Goal: Transaction & Acquisition: Purchase product/service

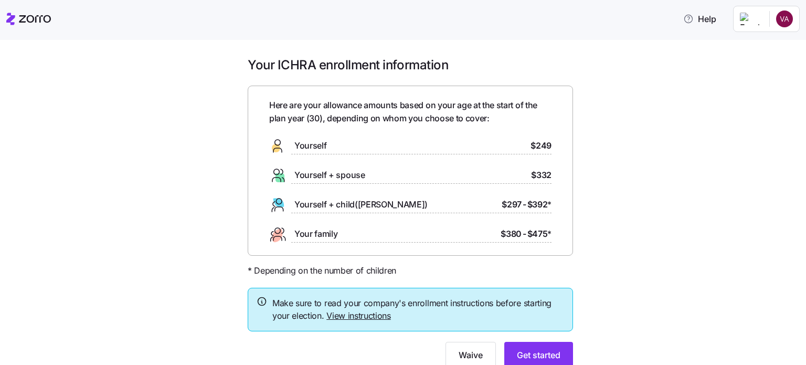
click at [338, 140] on div "Yourself $249" at bounding box center [410, 145] width 282 height 17
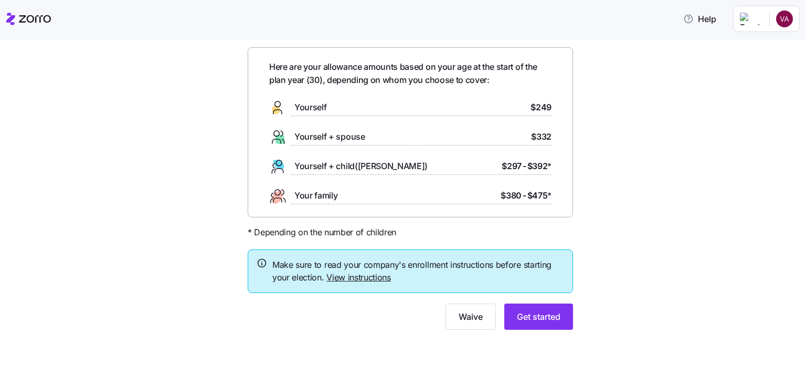
scroll to position [40, 0]
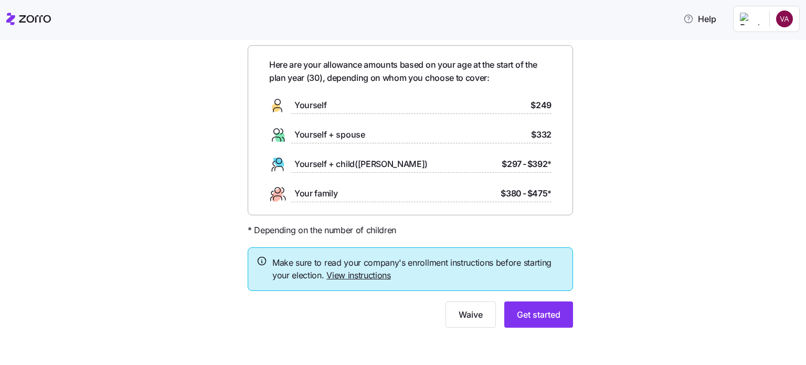
click at [388, 102] on div "Yourself $249" at bounding box center [410, 105] width 282 height 17
click at [559, 314] on button "Get started" at bounding box center [538, 314] width 69 height 26
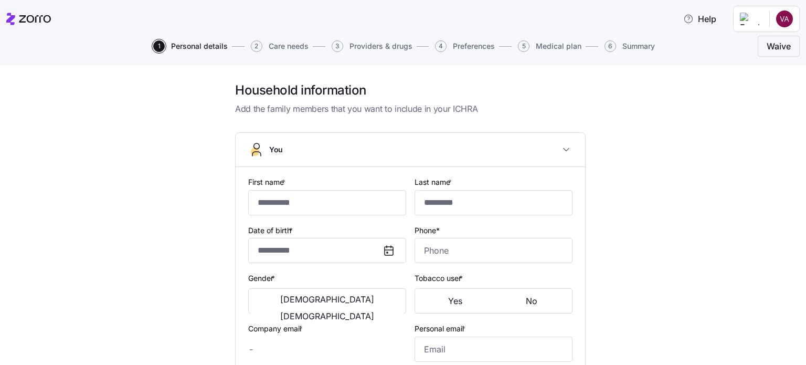
type input "********"
type input "******"
type input "[EMAIL_ADDRESS][DOMAIN_NAME]"
type input "**********"
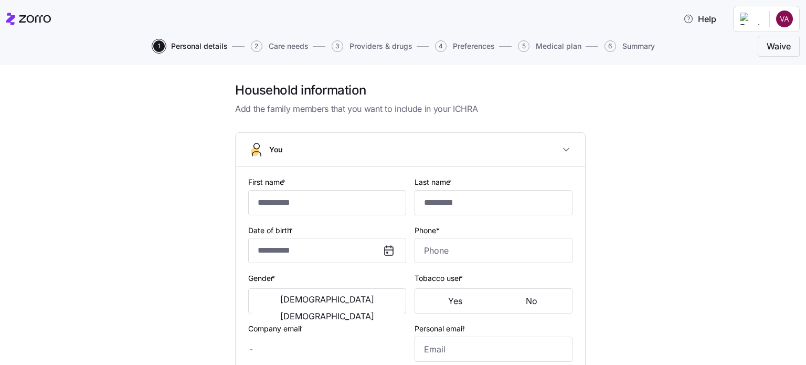
checkbox input "true"
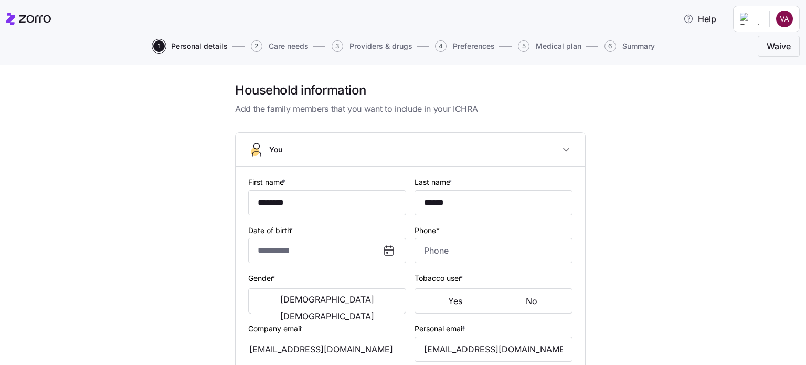
type input "**********"
type input "[PHONE_NUMBER]"
type input "[DEMOGRAPHIC_DATA] citizen"
type input "Single"
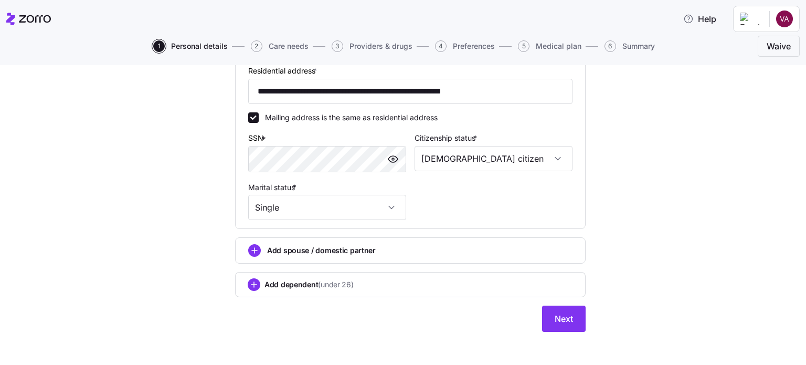
scroll to position [358, 0]
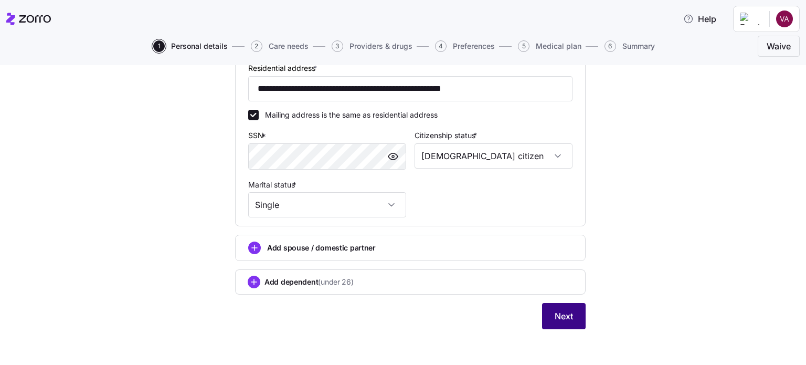
click at [558, 317] on span "Next" at bounding box center [564, 316] width 18 height 13
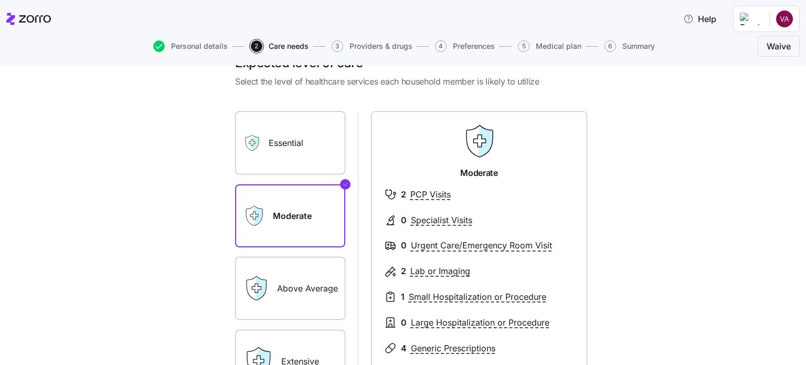
scroll to position [105, 0]
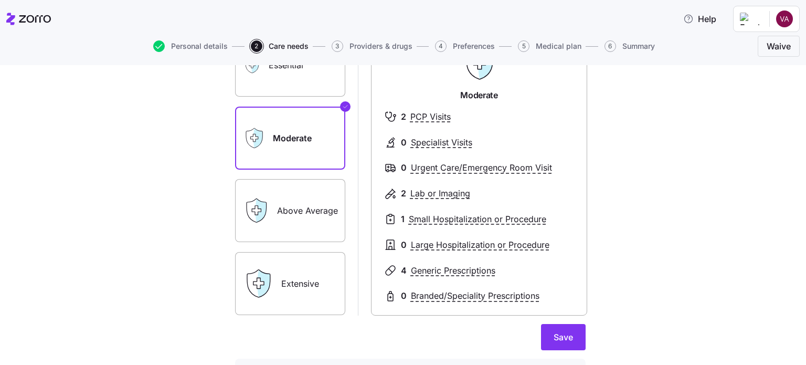
click at [288, 210] on label "Above Average" at bounding box center [290, 210] width 110 height 63
click at [0, 0] on input "Above Average" at bounding box center [0, 0] width 0 height 0
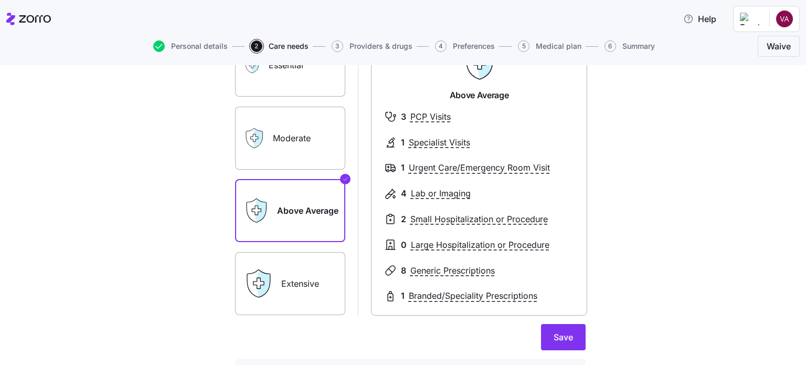
click at [301, 159] on label "Moderate" at bounding box center [290, 138] width 110 height 63
click at [0, 0] on input "Moderate" at bounding box center [0, 0] width 0 height 0
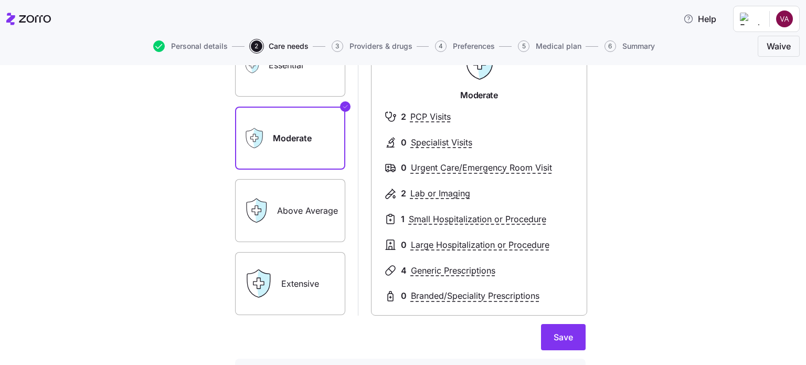
click at [283, 199] on label "Above Average" at bounding box center [290, 210] width 110 height 63
click at [0, 0] on input "Above Average" at bounding box center [0, 0] width 0 height 0
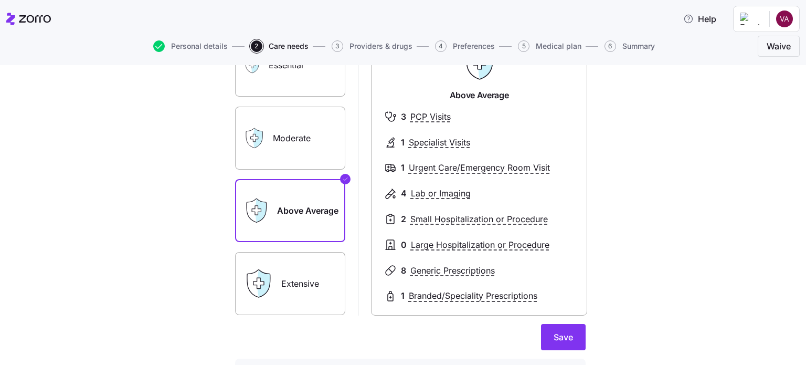
click at [285, 157] on label "Moderate" at bounding box center [290, 138] width 110 height 63
click at [0, 0] on input "Moderate" at bounding box center [0, 0] width 0 height 0
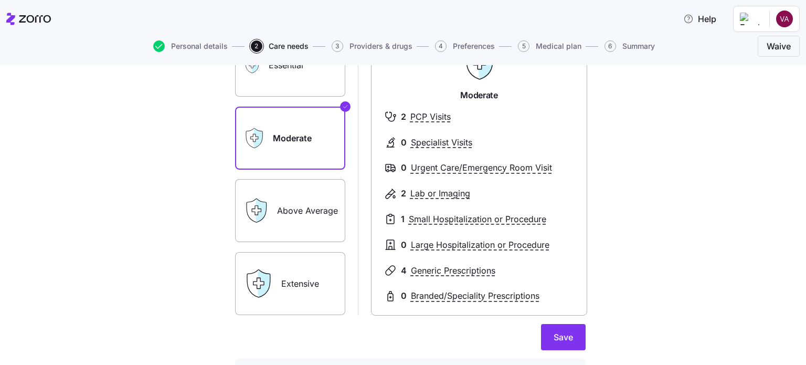
click at [292, 202] on label "Above Average" at bounding box center [290, 210] width 110 height 63
click at [0, 0] on input "Above Average" at bounding box center [0, 0] width 0 height 0
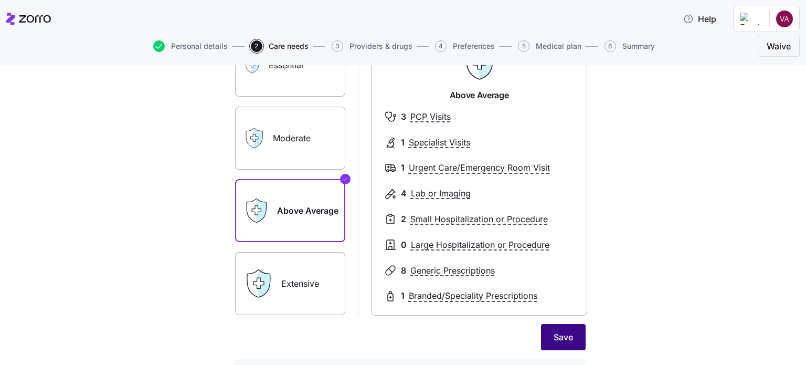
click at [563, 335] on span "Save" at bounding box center [563, 337] width 19 height 13
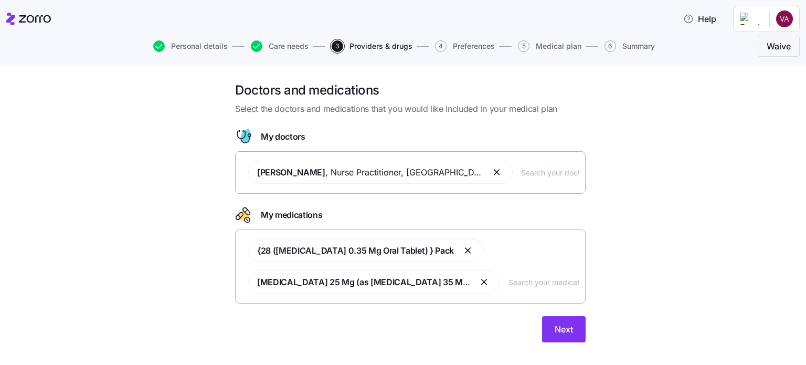
click at [480, 279] on button "button" at bounding box center [485, 281] width 13 height 13
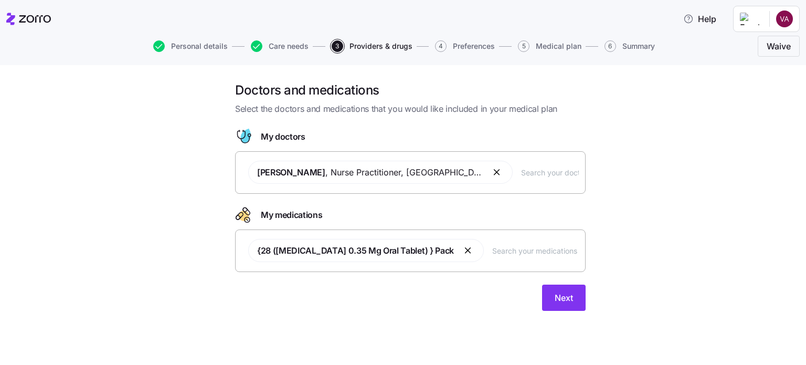
click at [507, 253] on input "text" at bounding box center [535, 251] width 87 height 12
type input "riz"
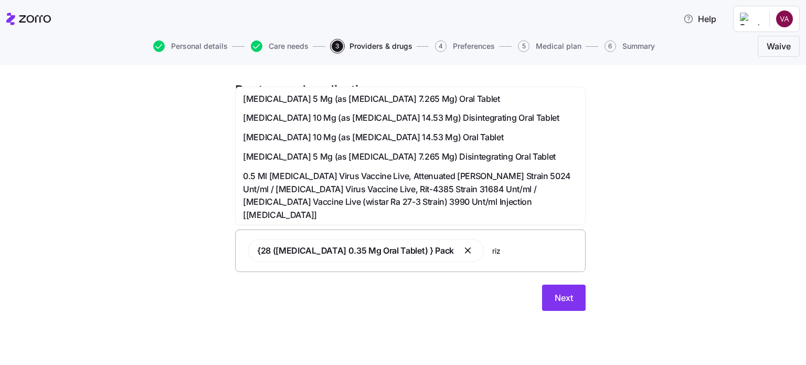
click at [384, 141] on span "[MEDICAL_DATA] 10 Mg (as [MEDICAL_DATA] 14.53 Mg) Oral Tablet" at bounding box center [373, 137] width 260 height 13
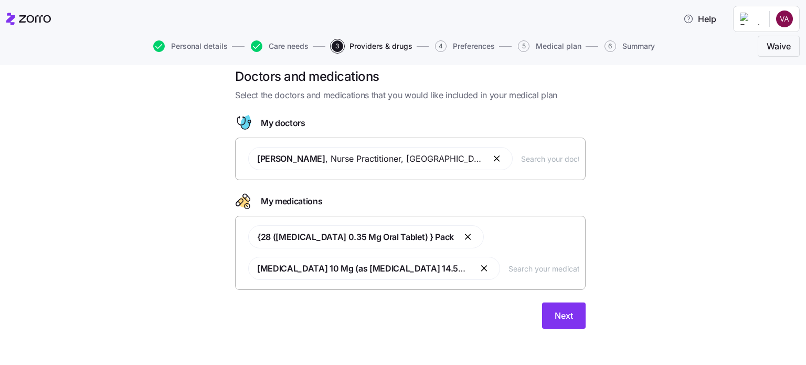
scroll to position [15, 0]
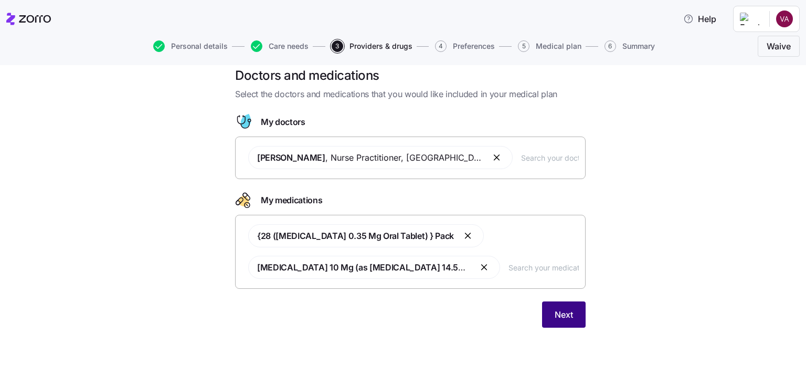
click at [564, 306] on button "Next" at bounding box center [564, 314] width 44 height 26
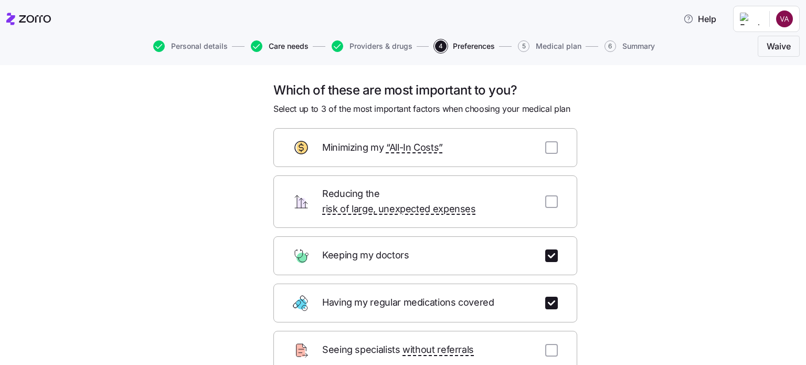
click at [277, 44] on span "Care needs" at bounding box center [289, 45] width 40 height 7
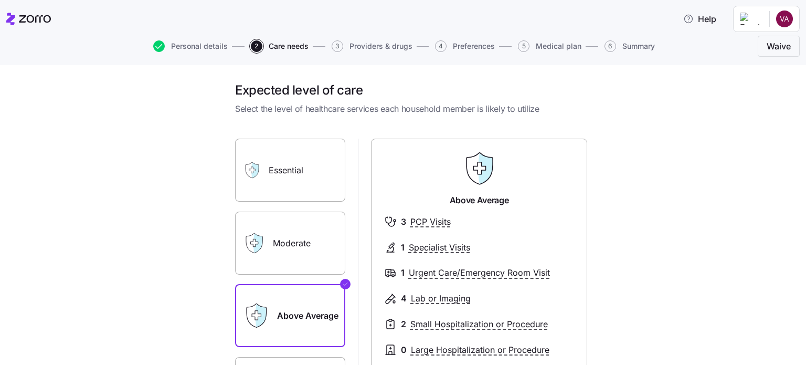
click at [310, 243] on label "Moderate" at bounding box center [290, 242] width 110 height 63
click at [0, 0] on input "Moderate" at bounding box center [0, 0] width 0 height 0
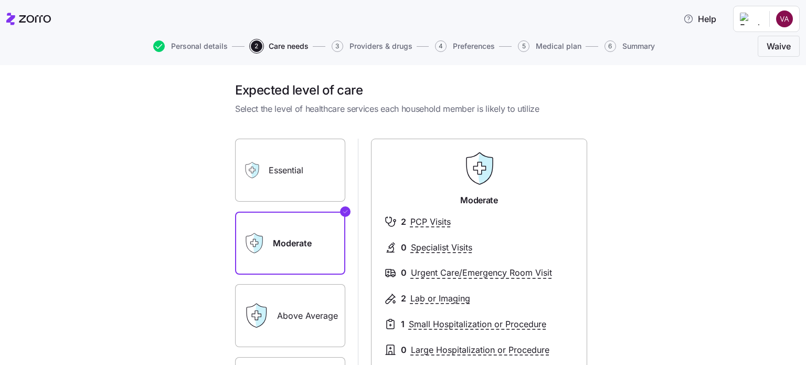
click at [292, 305] on label "Above Average" at bounding box center [290, 315] width 110 height 63
click at [0, 0] on input "Above Average" at bounding box center [0, 0] width 0 height 0
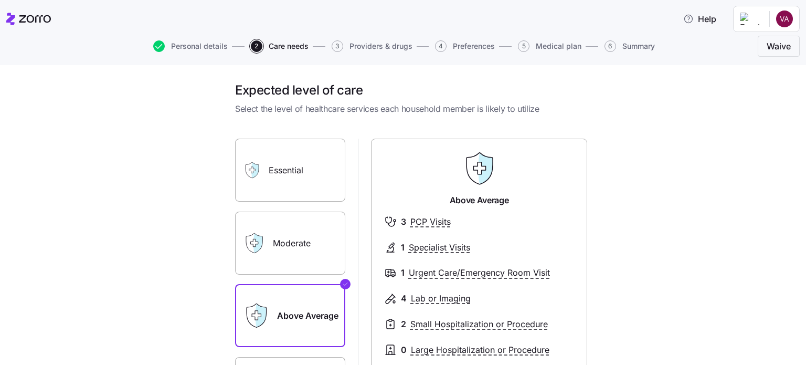
click at [310, 261] on label "Moderate" at bounding box center [290, 242] width 110 height 63
click at [0, 0] on input "Moderate" at bounding box center [0, 0] width 0 height 0
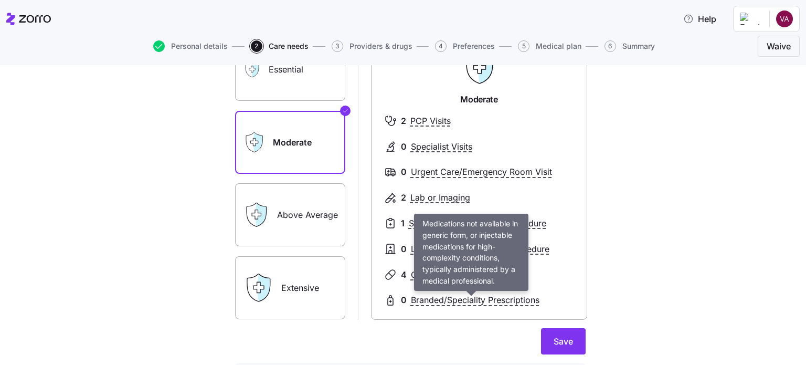
scroll to position [105, 0]
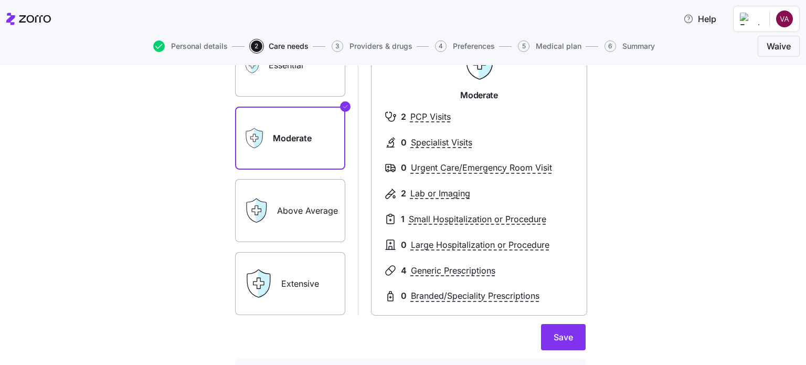
click at [312, 217] on label "Above Average" at bounding box center [290, 210] width 110 height 63
click at [0, 0] on input "Above Average" at bounding box center [0, 0] width 0 height 0
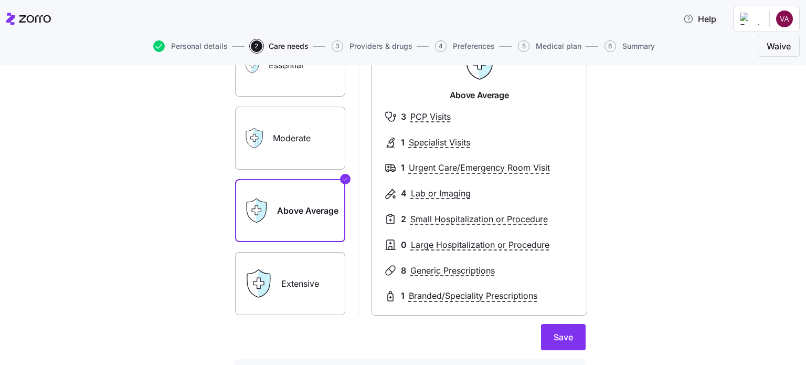
click at [306, 144] on label "Moderate" at bounding box center [290, 138] width 110 height 63
click at [256, 137] on icon at bounding box center [257, 137] width 9 height 19
click at [271, 139] on label "Moderate" at bounding box center [290, 138] width 110 height 63
click at [0, 0] on input "Moderate" at bounding box center [0, 0] width 0 height 0
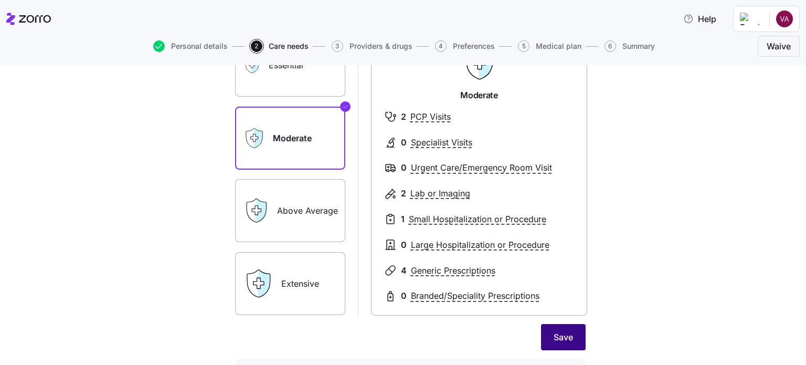
click at [570, 339] on button "Save" at bounding box center [563, 337] width 45 height 26
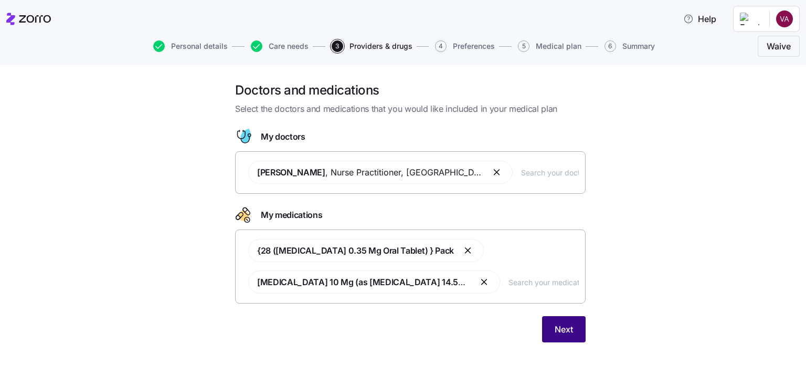
click at [561, 321] on button "Next" at bounding box center [564, 329] width 44 height 26
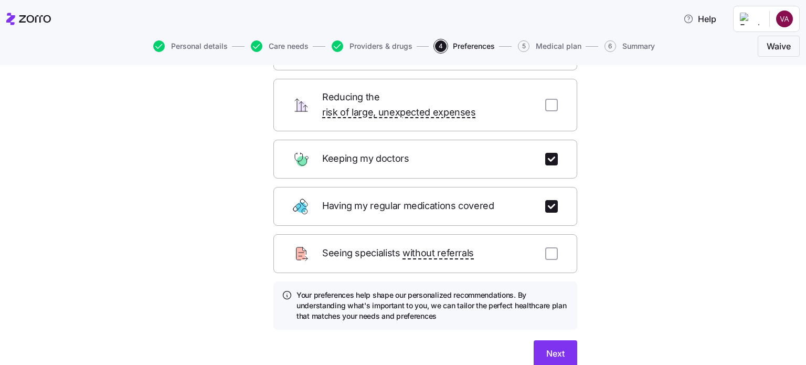
scroll to position [105, 0]
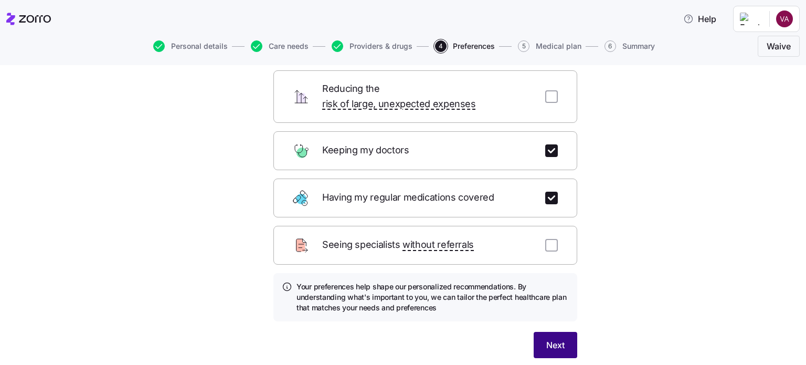
click at [551, 338] on span "Next" at bounding box center [555, 344] width 18 height 13
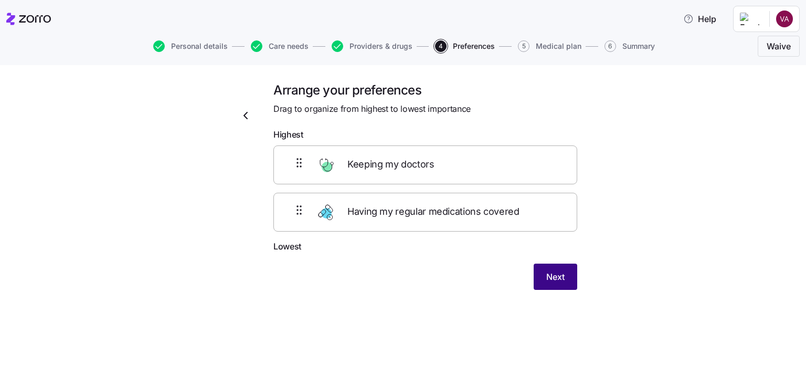
click at [554, 277] on span "Next" at bounding box center [555, 276] width 18 height 13
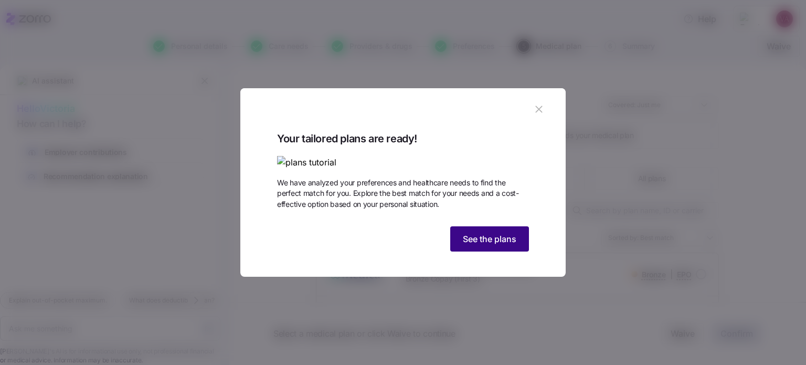
click at [495, 245] on span "See the plans" at bounding box center [490, 238] width 54 height 13
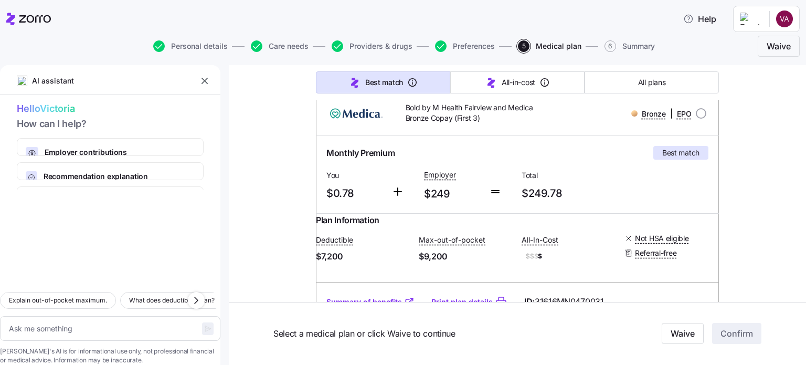
scroll to position [157, 0]
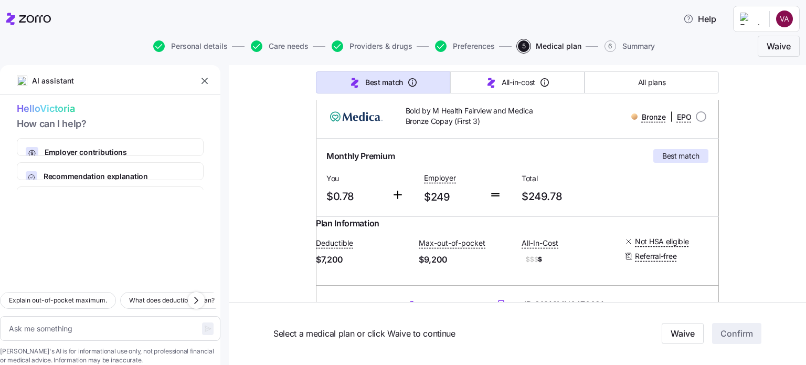
click at [205, 79] on icon "button" at bounding box center [204, 81] width 10 height 10
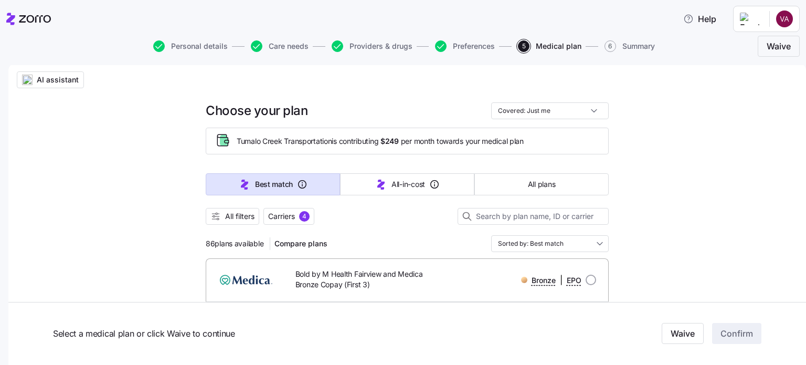
scroll to position [0, 0]
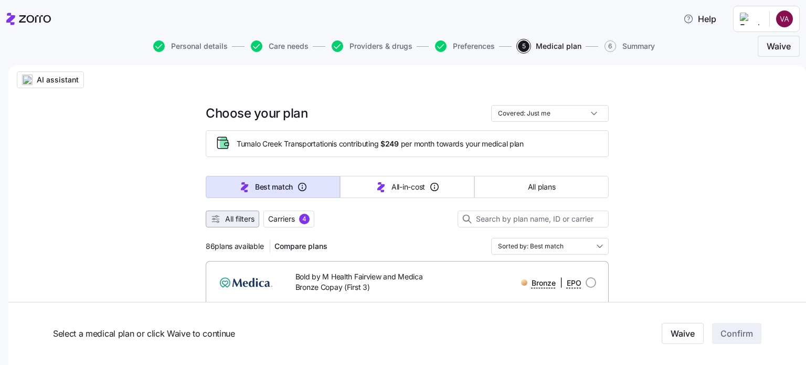
click at [231, 219] on span "All filters" at bounding box center [239, 219] width 29 height 10
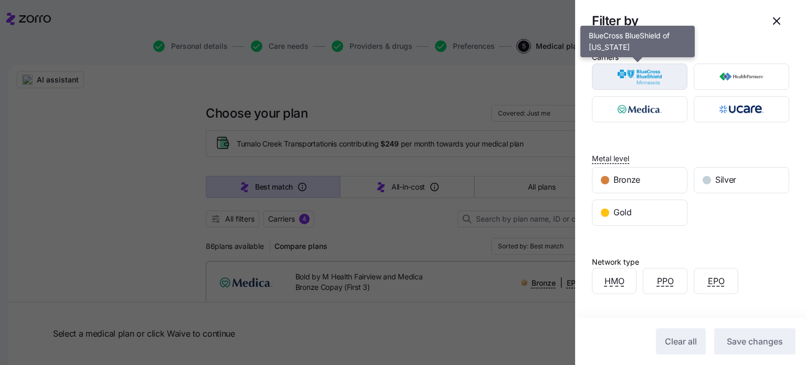
click at [641, 74] on img "button" at bounding box center [639, 76] width 77 height 21
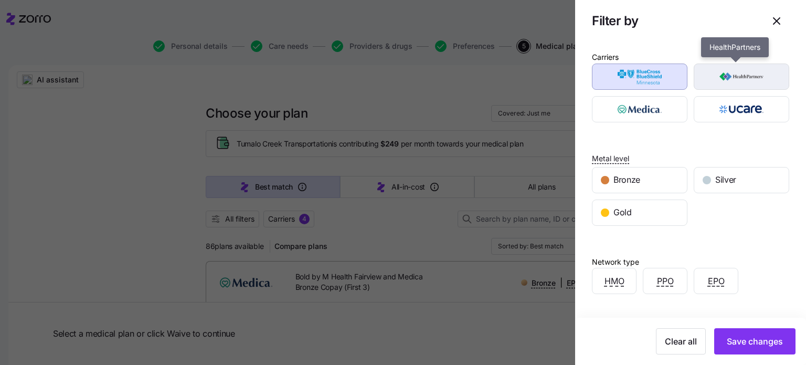
click at [705, 78] on img "button" at bounding box center [741, 76] width 77 height 21
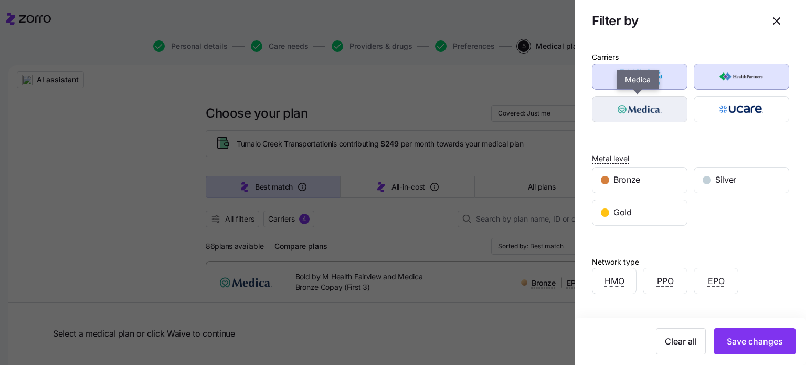
click at [663, 102] on img "button" at bounding box center [639, 109] width 77 height 21
click at [666, 111] on img "button" at bounding box center [639, 109] width 77 height 21
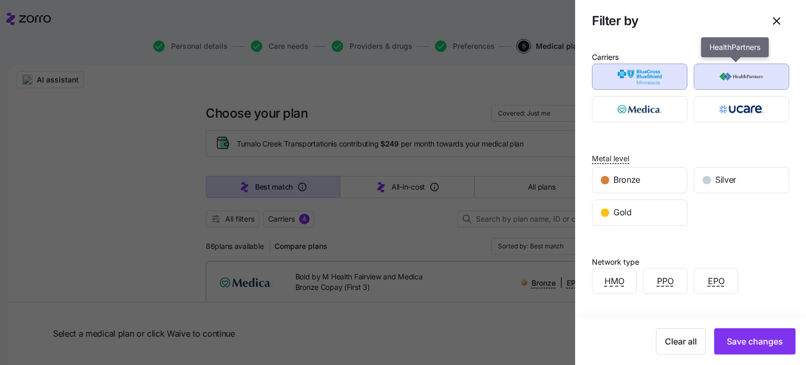
click at [709, 78] on img "button" at bounding box center [741, 76] width 77 height 21
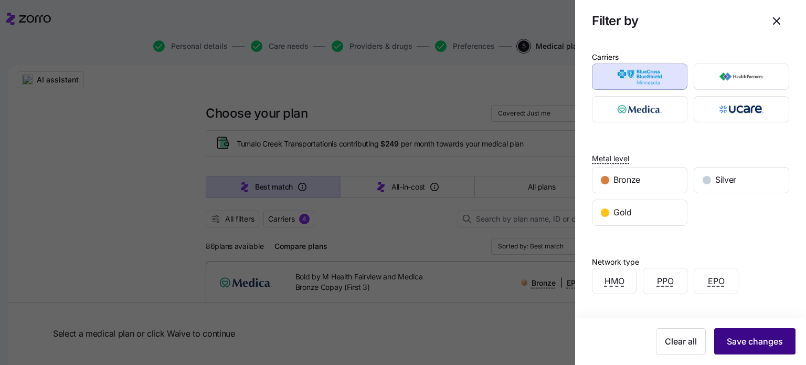
click at [753, 336] on span "Save changes" at bounding box center [755, 341] width 56 height 13
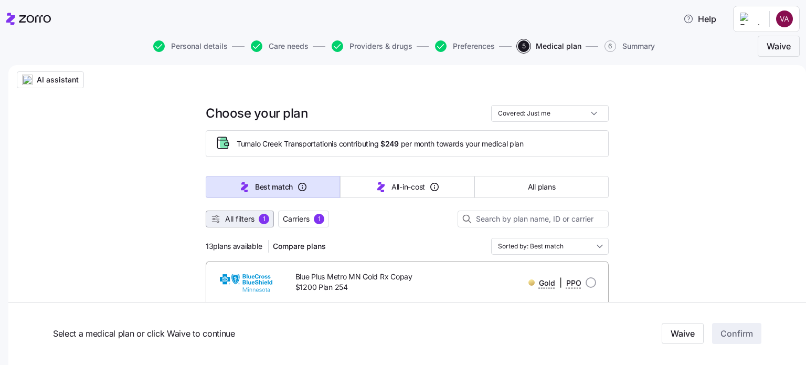
click at [241, 218] on span "All filters" at bounding box center [239, 219] width 29 height 10
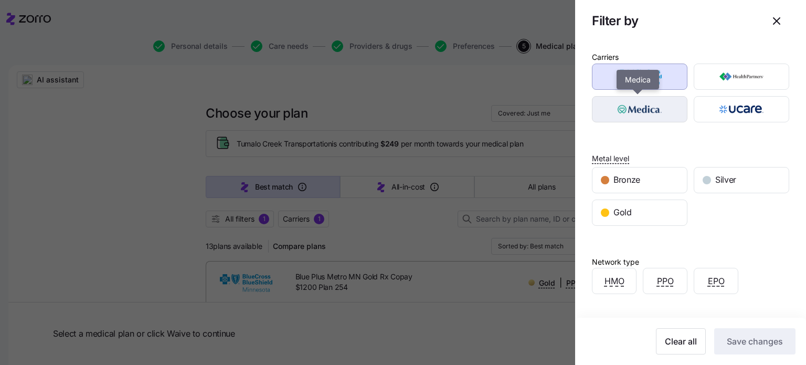
click at [641, 112] on img "button" at bounding box center [639, 109] width 77 height 21
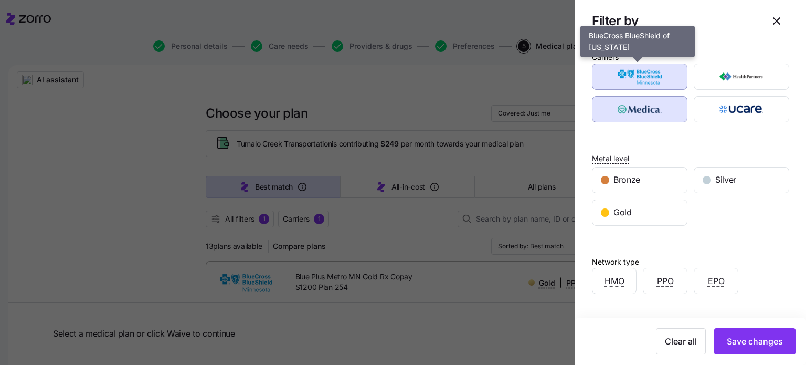
click at [645, 77] on img "button" at bounding box center [639, 76] width 77 height 21
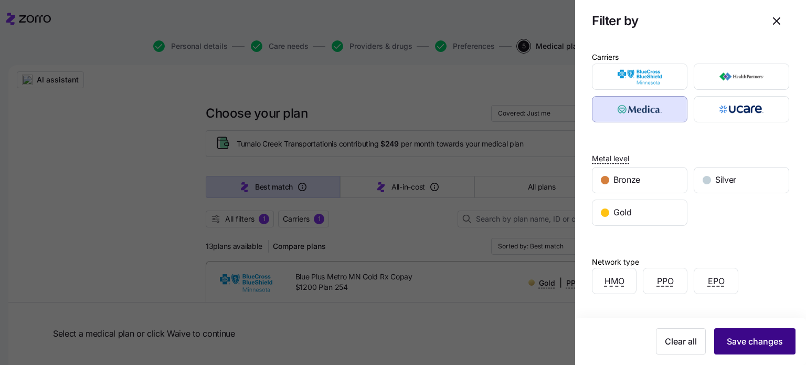
click at [741, 341] on span "Save changes" at bounding box center [755, 341] width 56 height 13
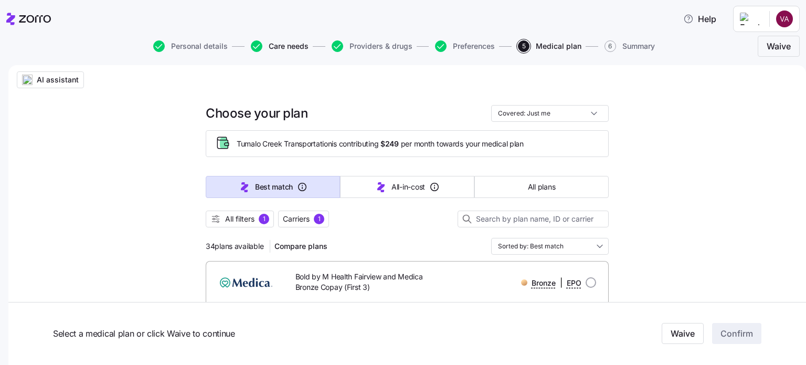
click at [288, 47] on span "Care needs" at bounding box center [289, 45] width 40 height 7
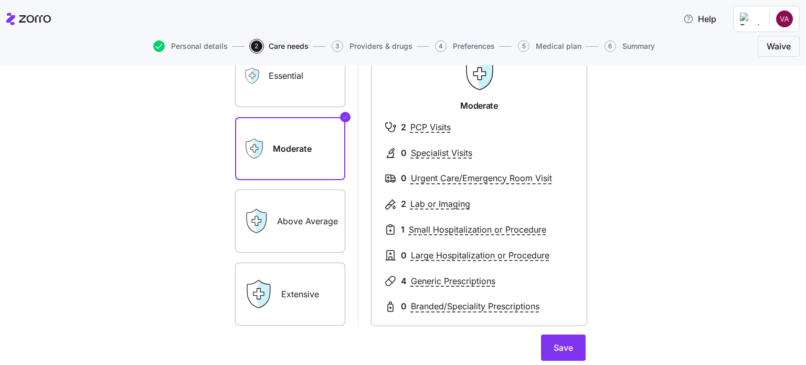
scroll to position [105, 0]
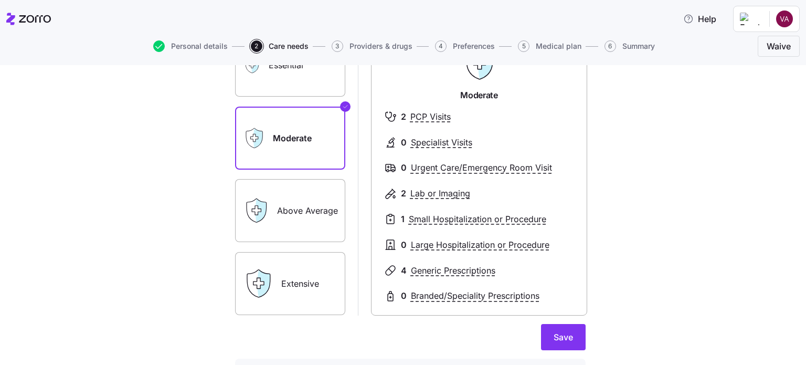
click at [274, 222] on label "Above Average" at bounding box center [290, 210] width 110 height 63
click at [0, 0] on input "Above Average" at bounding box center [0, 0] width 0 height 0
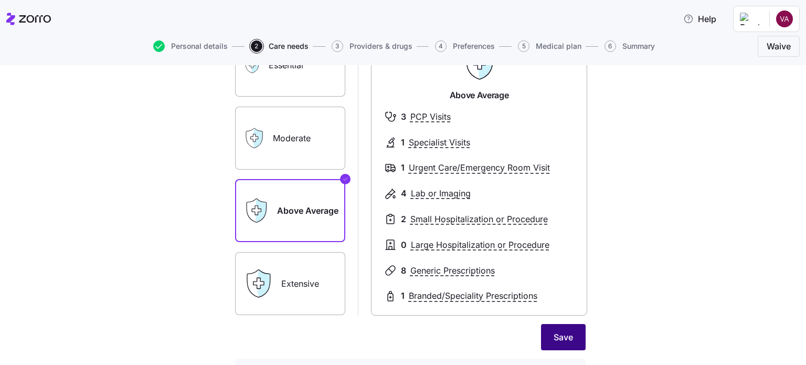
click at [557, 335] on span "Save" at bounding box center [563, 337] width 19 height 13
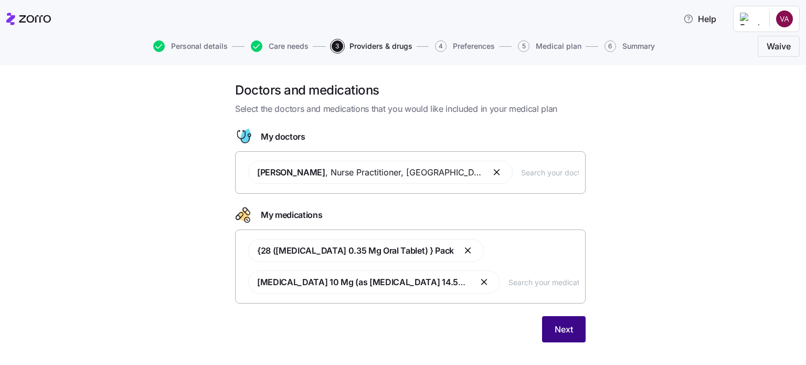
click at [558, 330] on span "Next" at bounding box center [564, 329] width 18 height 13
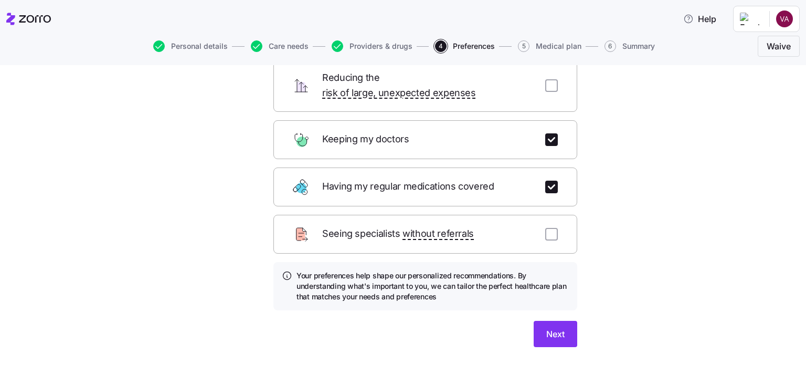
scroll to position [134, 0]
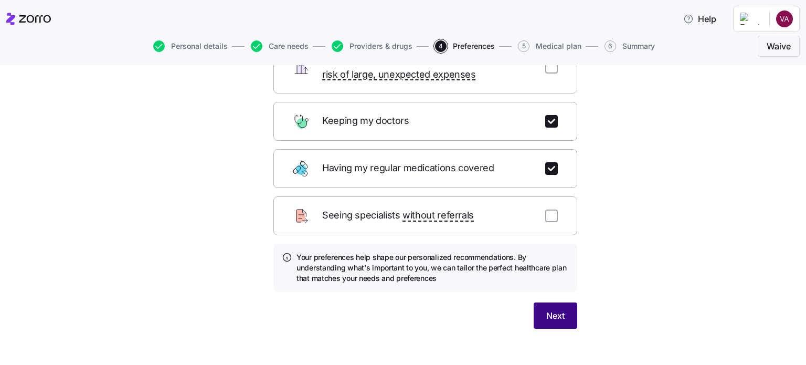
drag, startPoint x: 556, startPoint y: 301, endPoint x: 552, endPoint y: 312, distance: 12.3
click at [554, 309] on span "Next" at bounding box center [555, 315] width 18 height 13
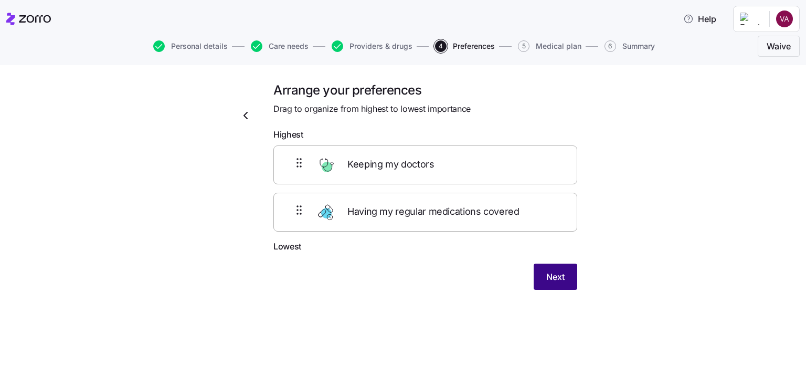
click at [564, 272] on span "Next" at bounding box center [555, 276] width 18 height 13
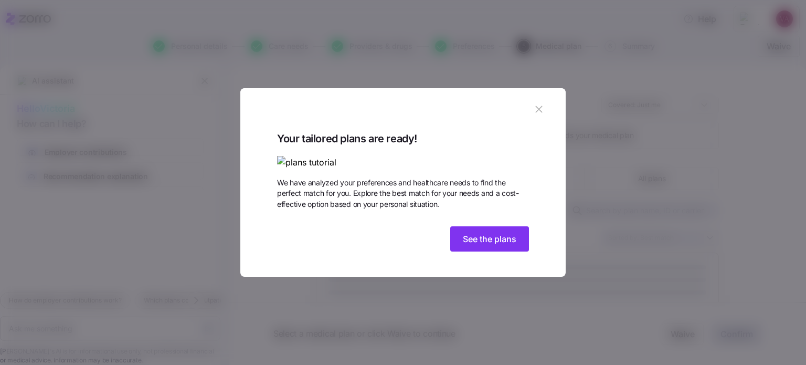
click at [540, 106] on icon "button" at bounding box center [538, 109] width 7 height 7
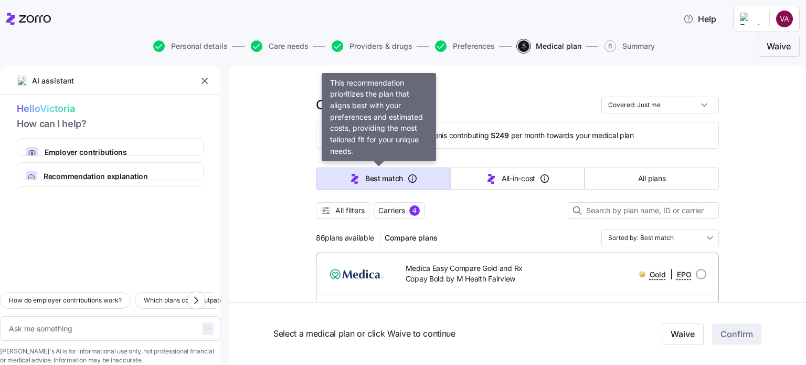
click at [372, 181] on span "Best match" at bounding box center [384, 178] width 38 height 10
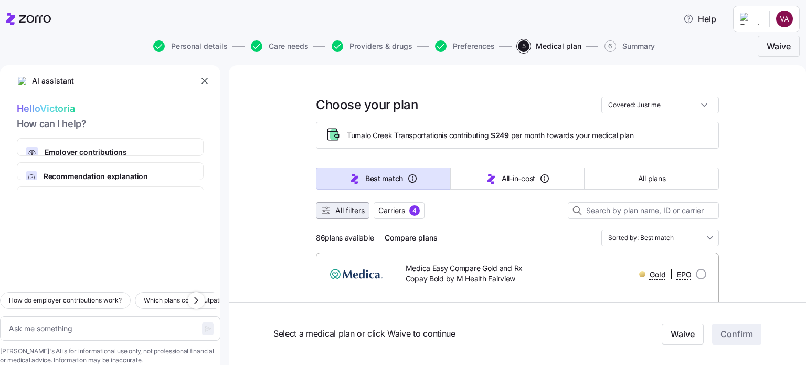
click at [335, 208] on span "All filters" at bounding box center [349, 210] width 29 height 10
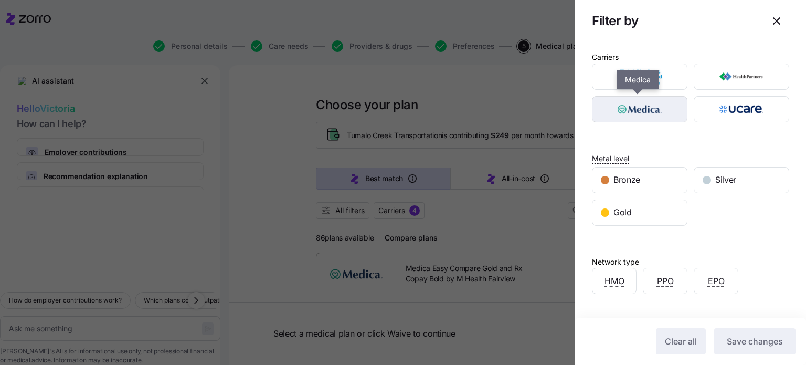
click at [650, 104] on img "button" at bounding box center [639, 109] width 77 height 21
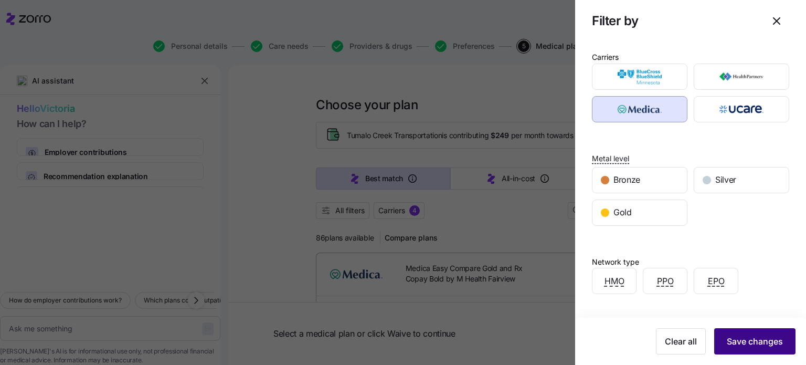
click at [747, 336] on span "Save changes" at bounding box center [755, 341] width 56 height 13
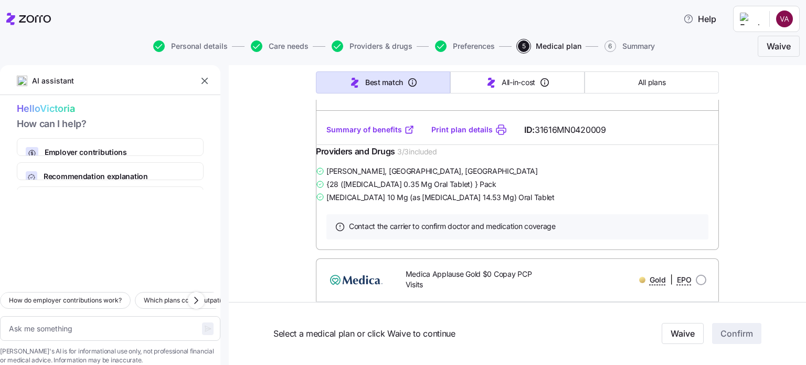
scroll to position [2361, 0]
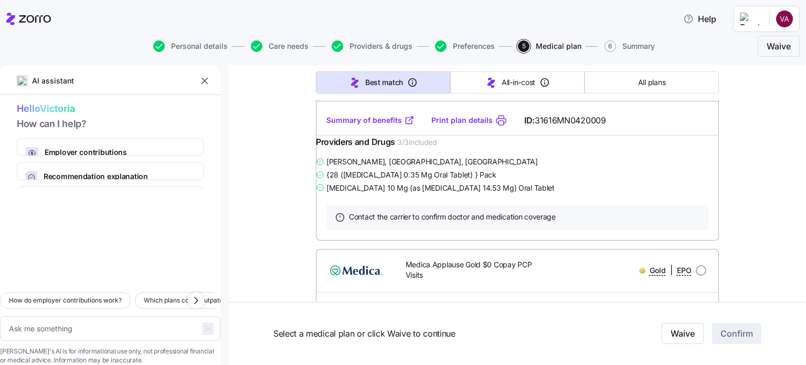
click at [204, 79] on icon "button" at bounding box center [204, 81] width 10 height 10
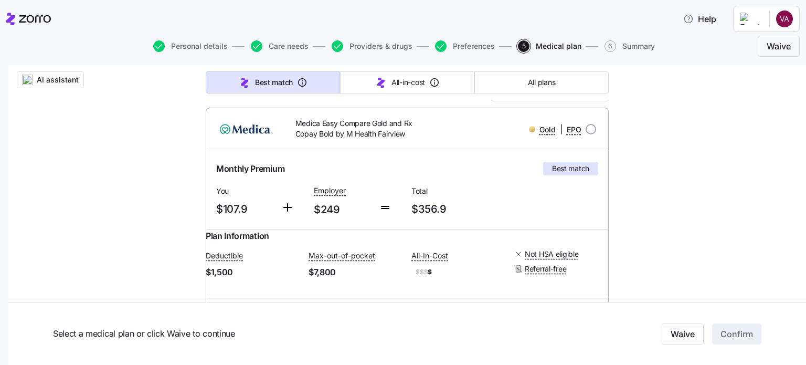
scroll to position [157, 0]
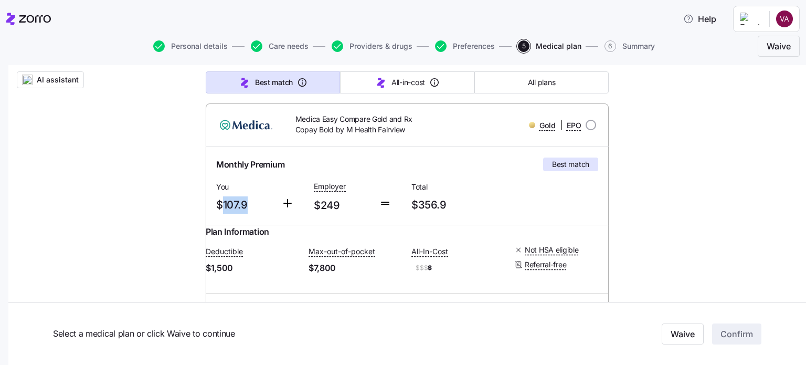
drag, startPoint x: 218, startPoint y: 204, endPoint x: 239, endPoint y: 201, distance: 21.7
click at [249, 198] on span "$107.9" at bounding box center [244, 204] width 57 height 17
click at [235, 205] on span "$107.9" at bounding box center [244, 204] width 57 height 17
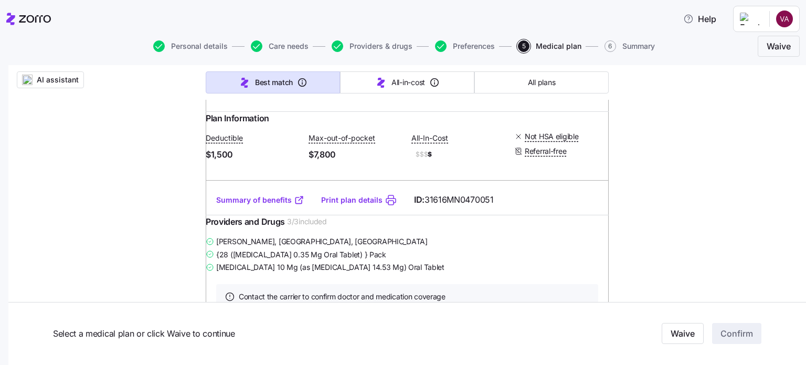
scroll to position [262, 0]
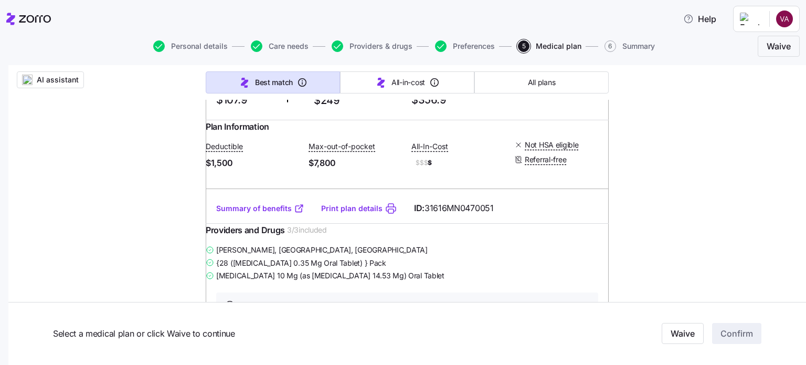
click at [268, 214] on link "Summary of benefits" at bounding box center [260, 208] width 88 height 10
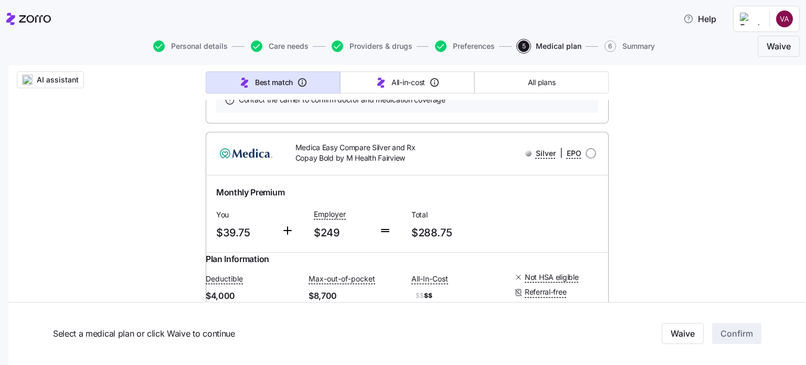
scroll to position [0, 0]
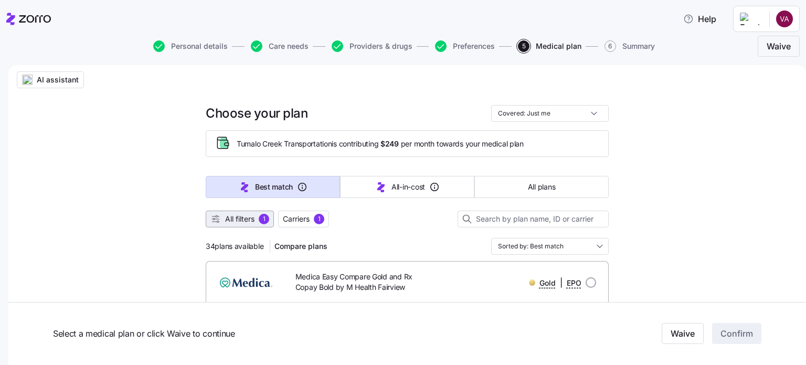
click at [250, 218] on span "All filters" at bounding box center [239, 219] width 29 height 10
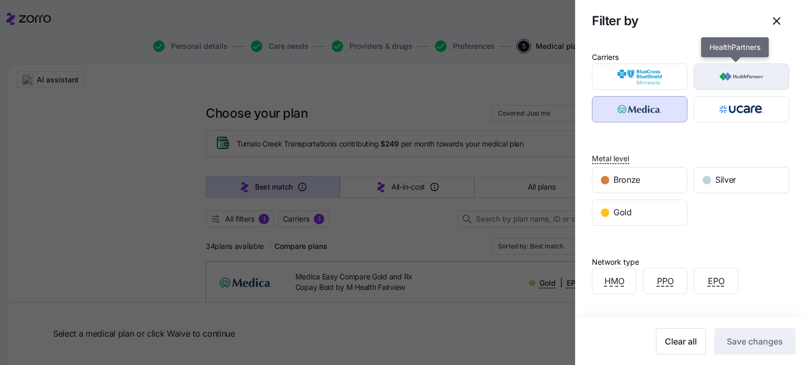
click at [729, 77] on img "button" at bounding box center [741, 76] width 77 height 21
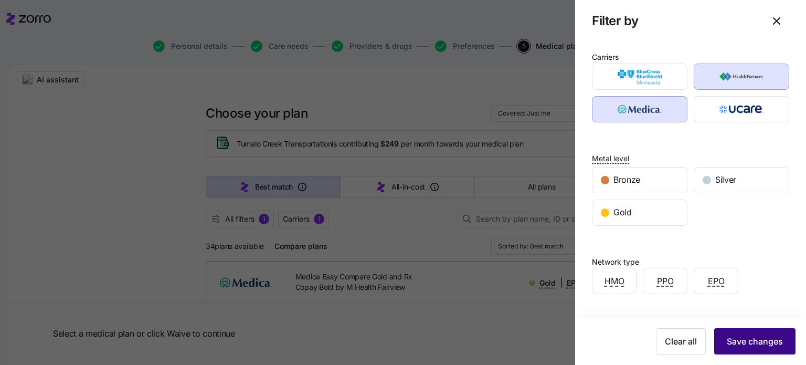
click at [743, 337] on span "Save changes" at bounding box center [755, 341] width 56 height 13
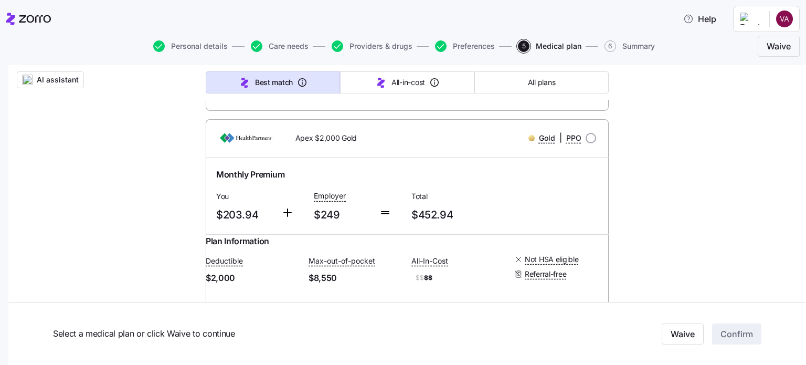
scroll to position [2781, 0]
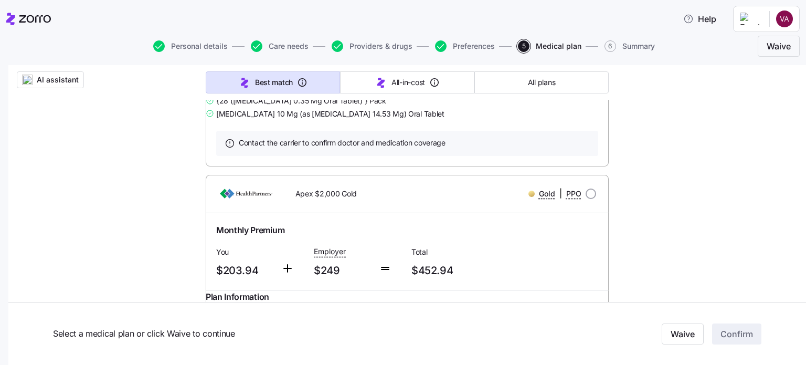
click at [271, 51] on link "Summary of benefits" at bounding box center [260, 46] width 88 height 10
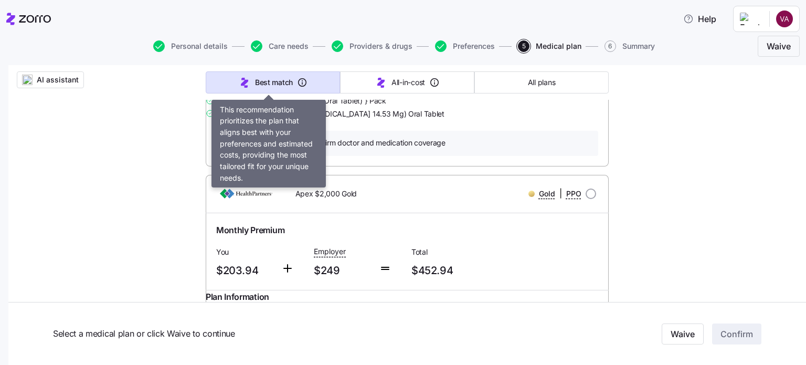
click at [307, 77] on button "Best match" at bounding box center [273, 82] width 134 height 22
click at [264, 86] on span "Best match" at bounding box center [274, 82] width 38 height 10
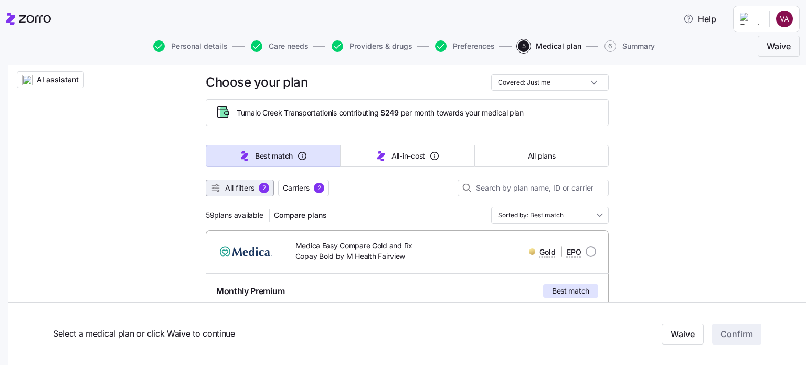
scroll to position [0, 0]
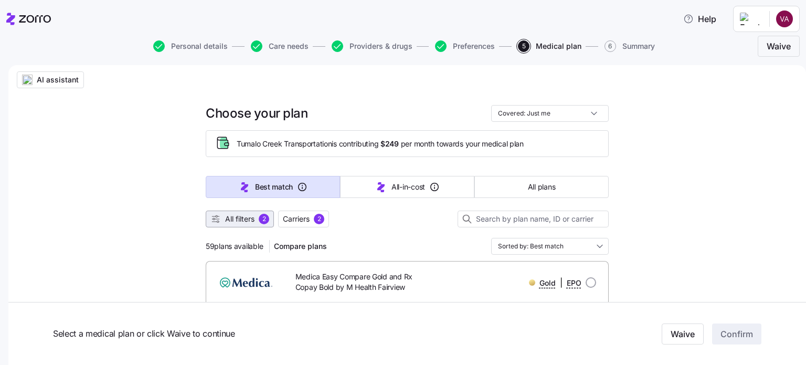
click at [251, 214] on span "All filters 2" at bounding box center [239, 219] width 59 height 10
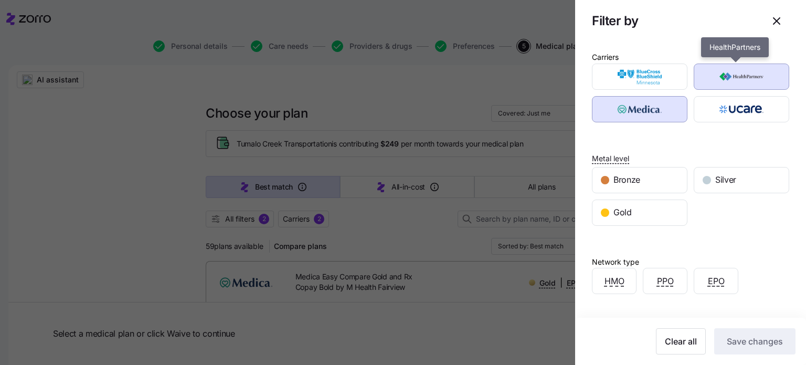
click at [709, 77] on img "button" at bounding box center [741, 76] width 77 height 21
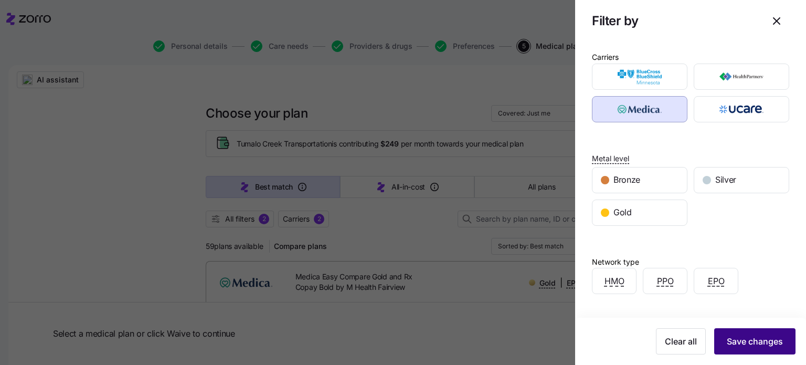
click at [732, 349] on button "Save changes" at bounding box center [754, 341] width 81 height 26
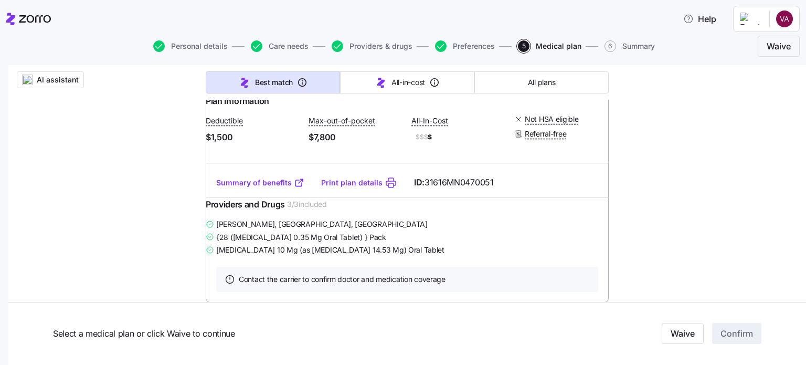
scroll to position [315, 0]
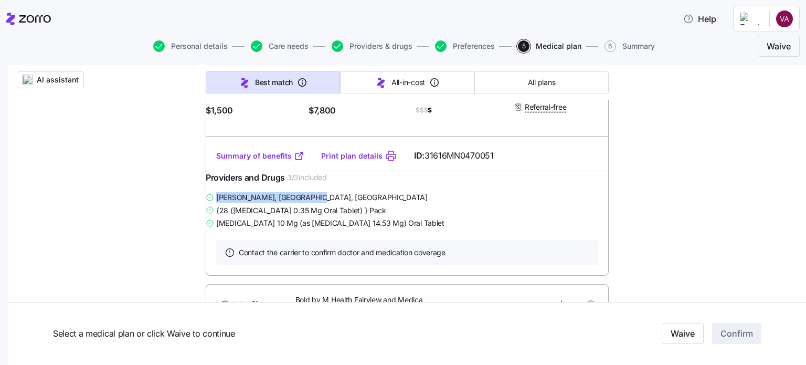
drag, startPoint x: 225, startPoint y: 218, endPoint x: 357, endPoint y: 224, distance: 131.8
click at [357, 224] on div "[PERSON_NAME] , [PERSON_NAME], [GEOGRAPHIC_DATA] {28 ([MEDICAL_DATA] 0.35 Mg Or…" at bounding box center [407, 209] width 403 height 39
click at [317, 203] on span "[PERSON_NAME] , [PERSON_NAME], [GEOGRAPHIC_DATA]" at bounding box center [321, 197] width 211 height 10
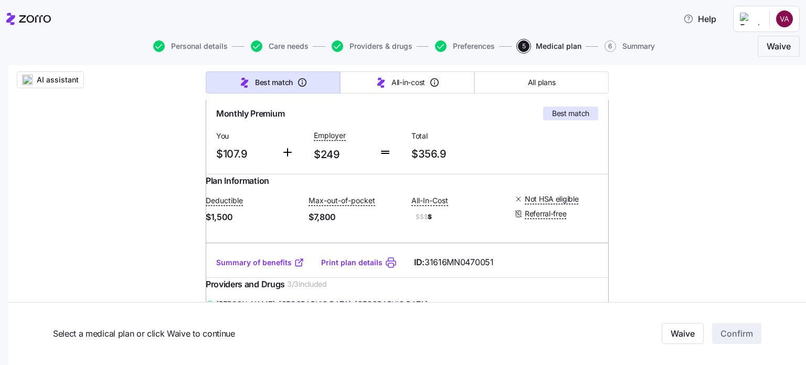
scroll to position [210, 0]
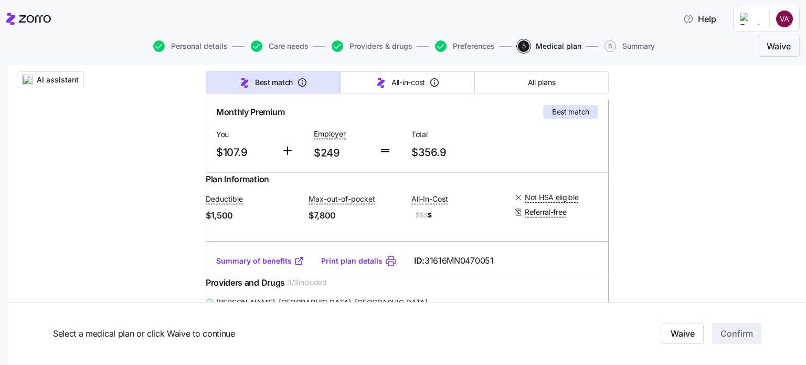
click at [252, 266] on link "Summary of benefits" at bounding box center [260, 261] width 88 height 10
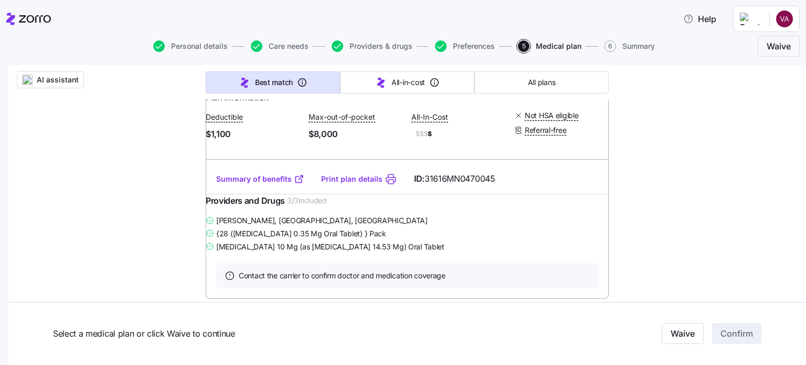
scroll to position [630, 0]
click at [259, 184] on link "Summary of benefits" at bounding box center [260, 178] width 88 height 10
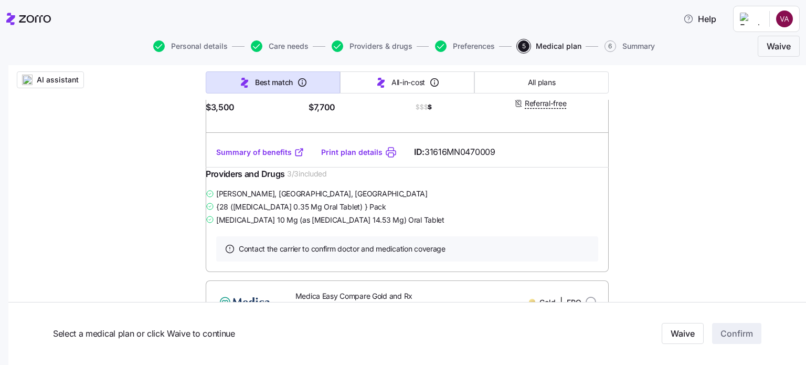
scroll to position [997, 0]
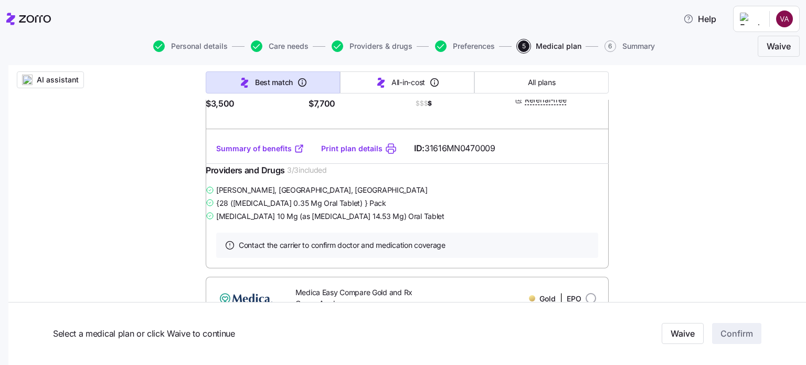
click at [264, 154] on link "Summary of benefits" at bounding box center [260, 148] width 88 height 10
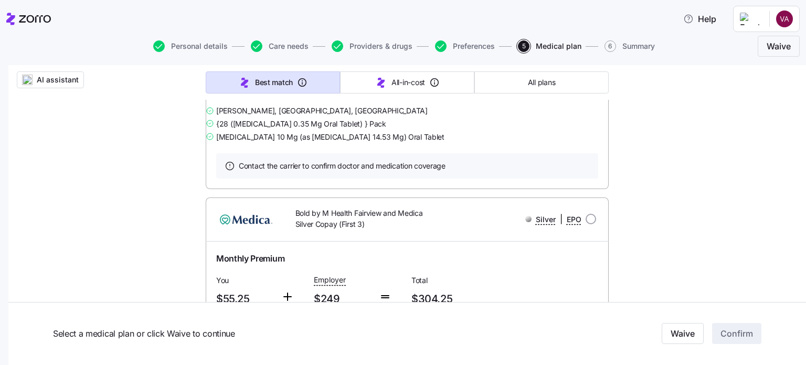
scroll to position [1417, 0]
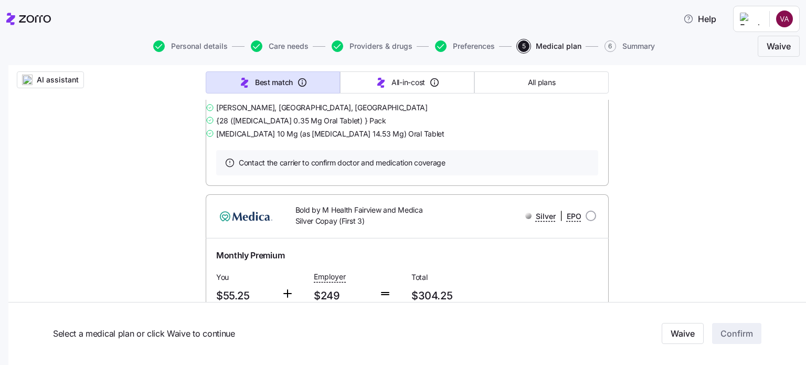
click at [259, 71] on link "Summary of benefits" at bounding box center [260, 66] width 88 height 10
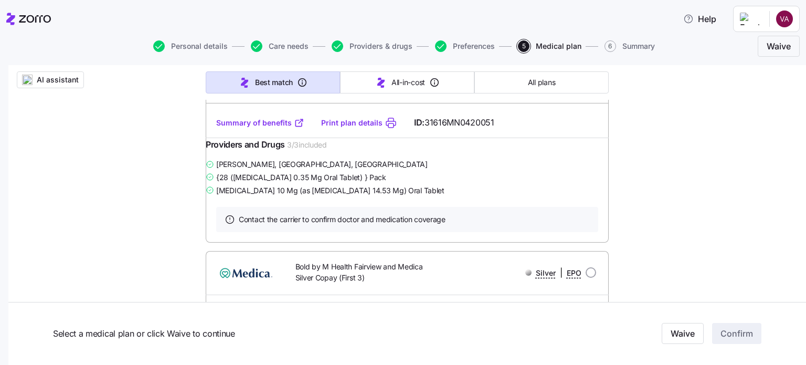
scroll to position [1364, 0]
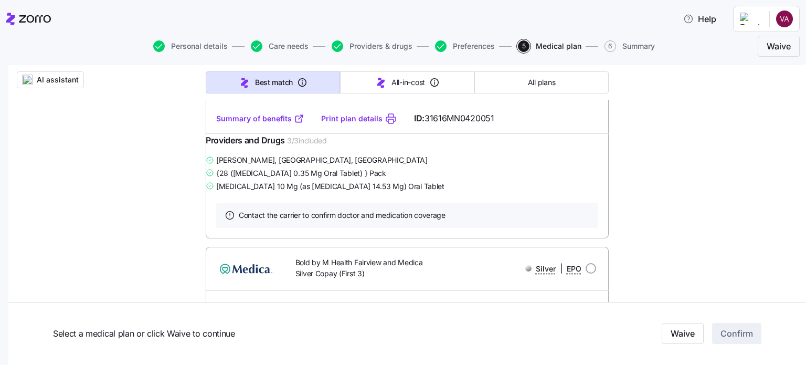
click at [262, 124] on link "Summary of benefits" at bounding box center [260, 118] width 88 height 10
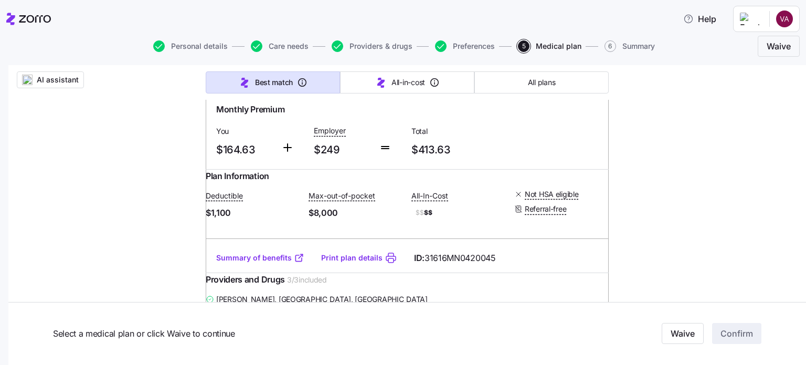
scroll to position [2571, 0]
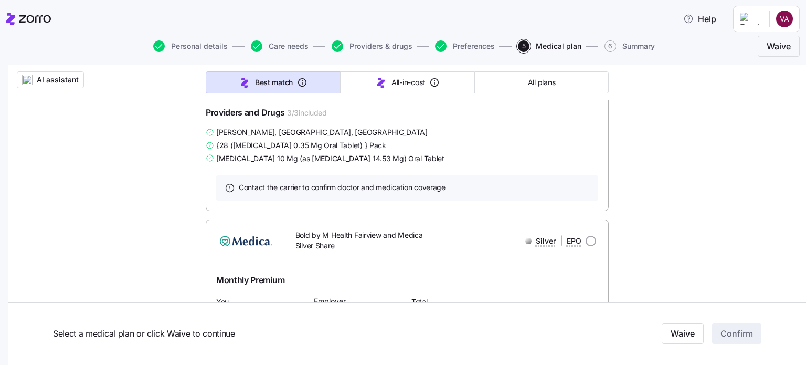
scroll to position [1731, 0]
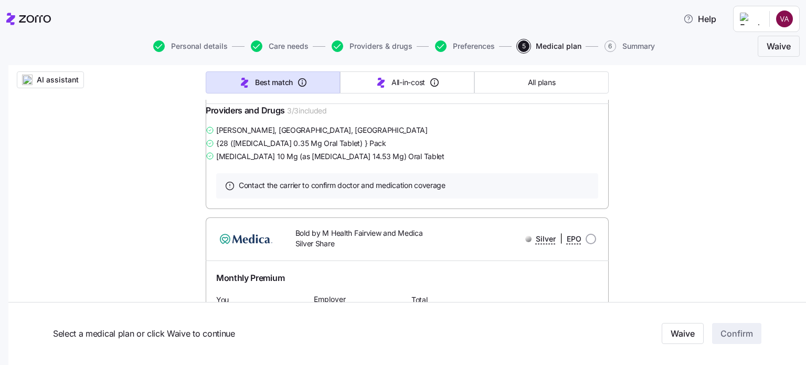
click at [220, 94] on link "Summary of benefits" at bounding box center [260, 88] width 88 height 10
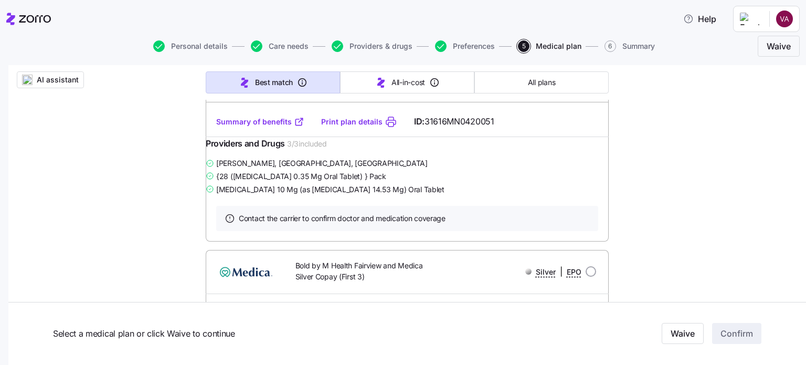
scroll to position [1364, 0]
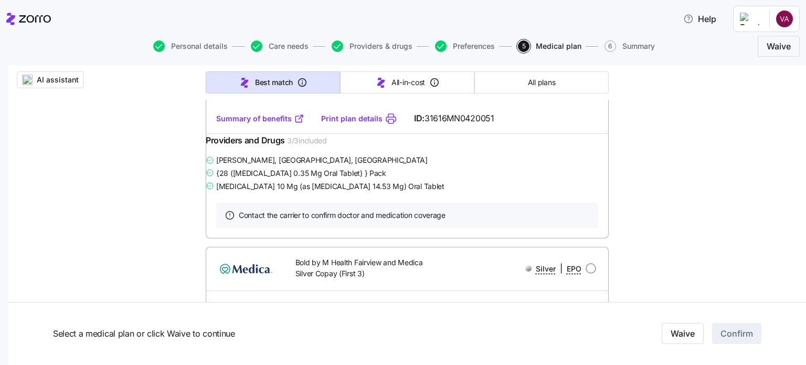
click at [250, 124] on link "Summary of benefits" at bounding box center [260, 118] width 88 height 10
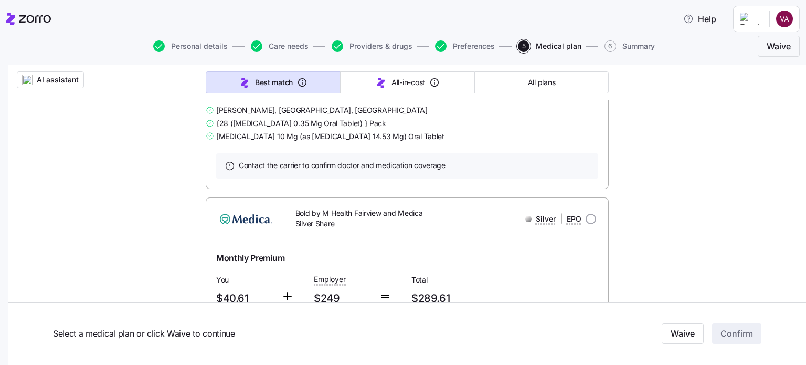
scroll to position [1784, 0]
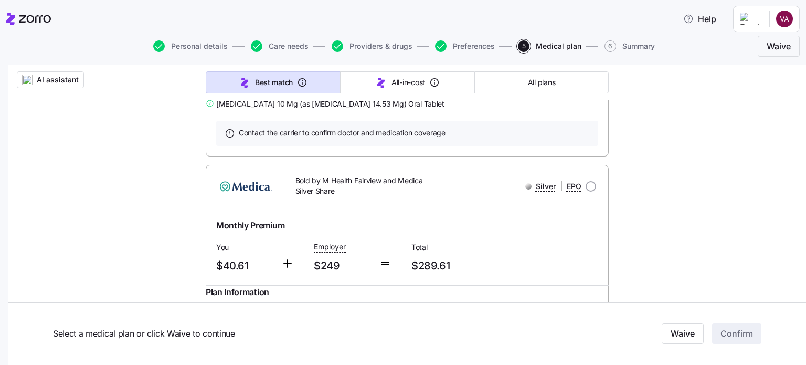
click at [263, 41] on link "Summary of benefits" at bounding box center [260, 36] width 88 height 10
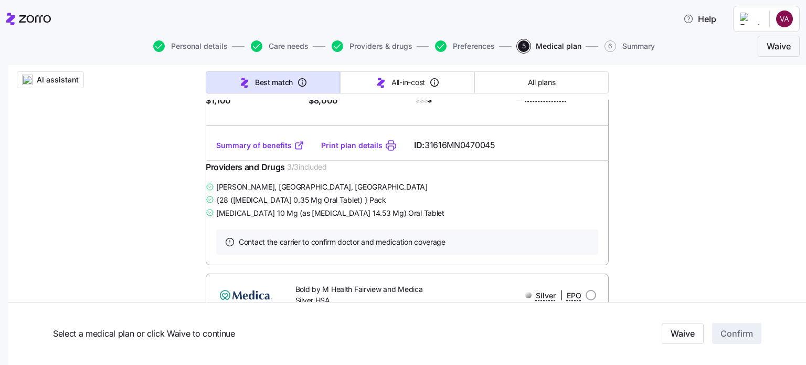
scroll to position [630, 0]
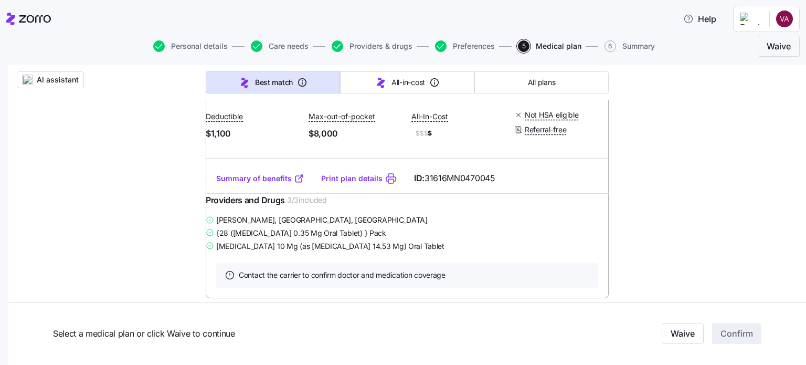
click at [233, 193] on div "Summary of benefits Print plan details ID: 31616MN0470045" at bounding box center [407, 178] width 403 height 30
click at [242, 184] on link "Summary of benefits" at bounding box center [260, 178] width 88 height 10
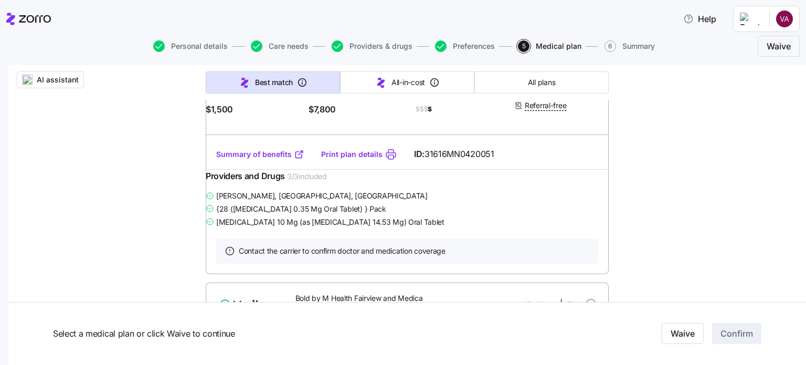
scroll to position [1312, 0]
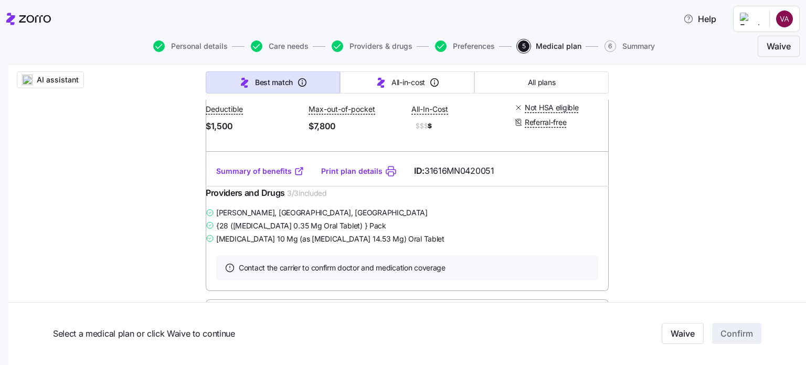
click at [262, 176] on link "Summary of benefits" at bounding box center [260, 171] width 88 height 10
drag, startPoint x: 294, startPoint y: 41, endPoint x: 148, endPoint y: 125, distance: 168.0
click at [294, 42] on span "Care needs" at bounding box center [289, 45] width 40 height 7
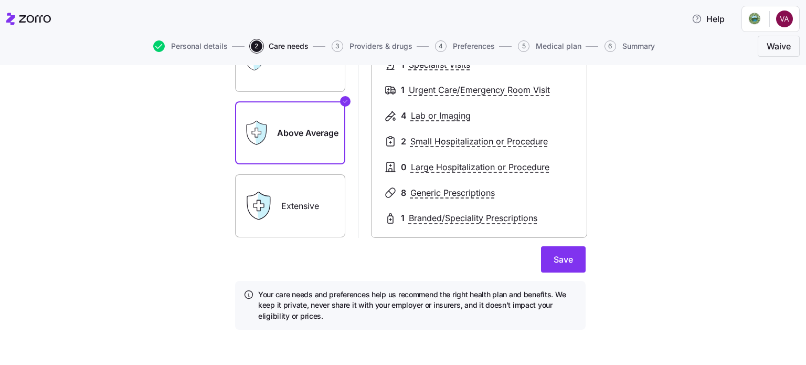
scroll to position [185, 0]
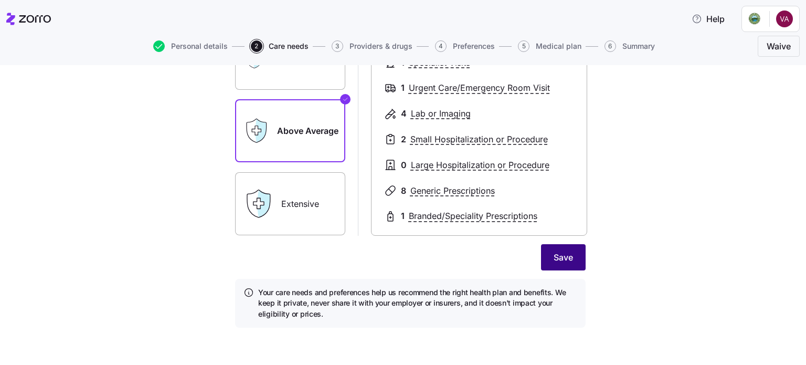
click at [560, 260] on span "Save" at bounding box center [563, 257] width 19 height 13
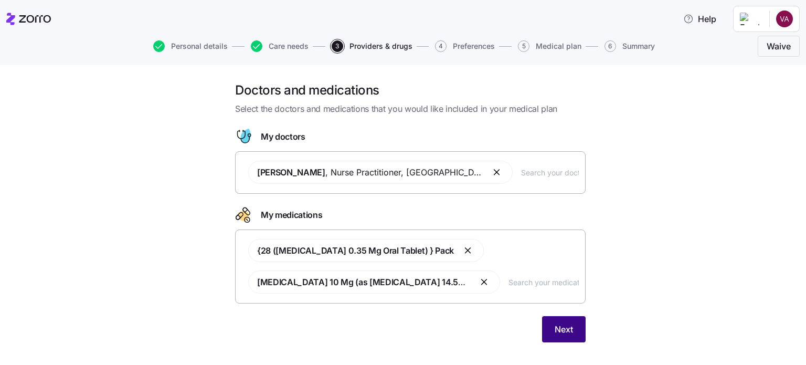
click at [555, 329] on span "Next" at bounding box center [564, 329] width 18 height 13
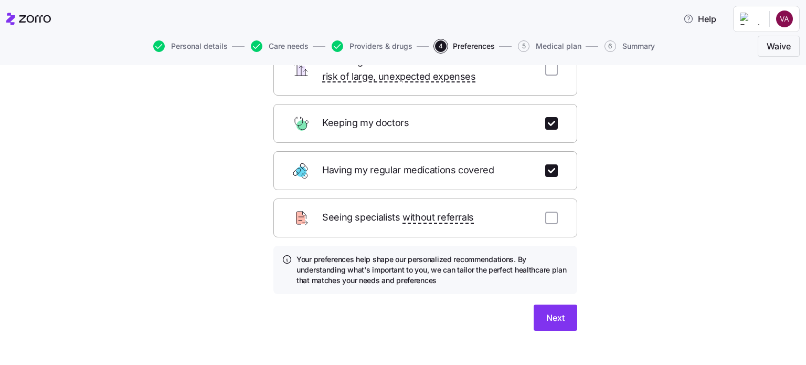
scroll to position [134, 0]
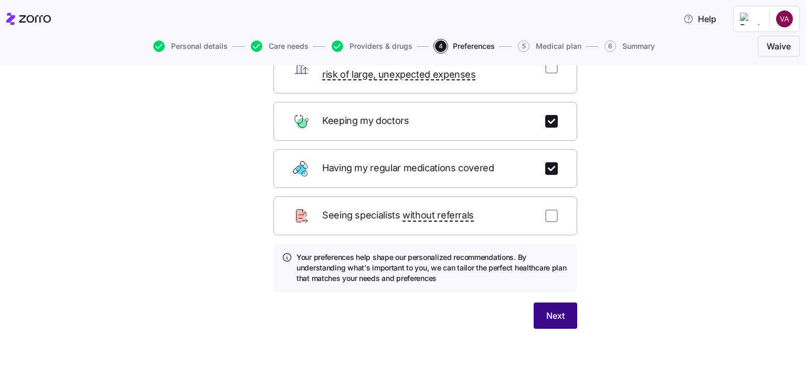
click at [555, 309] on span "Next" at bounding box center [555, 315] width 18 height 13
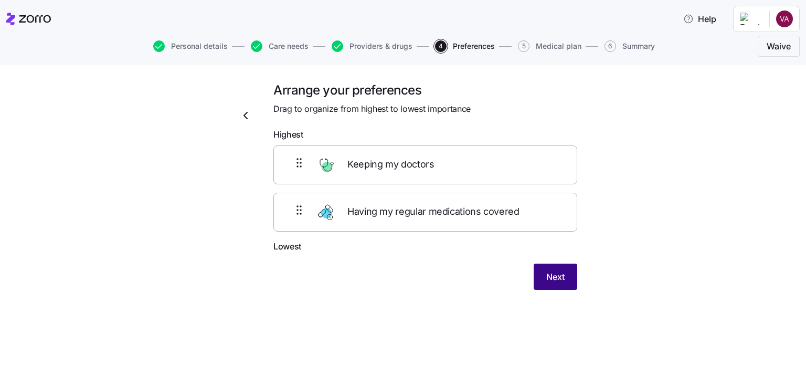
click at [561, 273] on span "Next" at bounding box center [555, 276] width 18 height 13
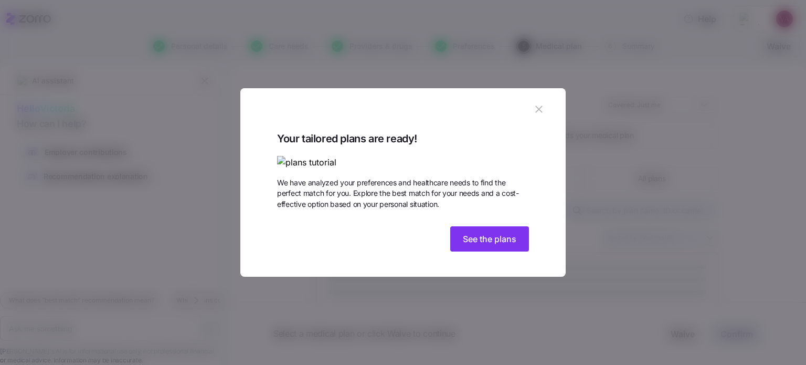
click at [537, 106] on icon "button" at bounding box center [538, 109] width 7 height 7
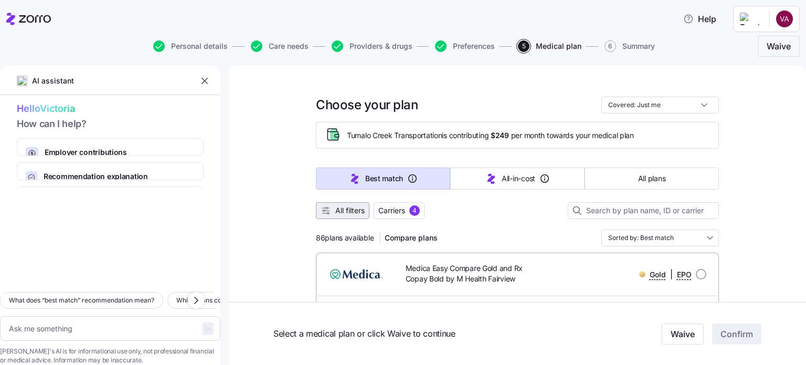
click at [344, 209] on span "All filters" at bounding box center [349, 210] width 29 height 10
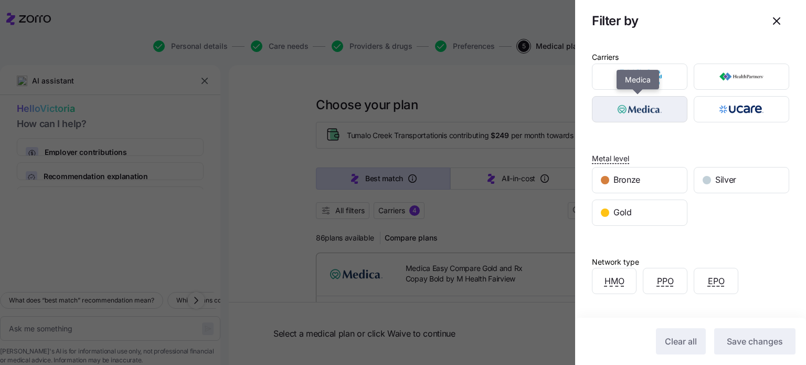
click at [644, 114] on img "button" at bounding box center [639, 109] width 77 height 21
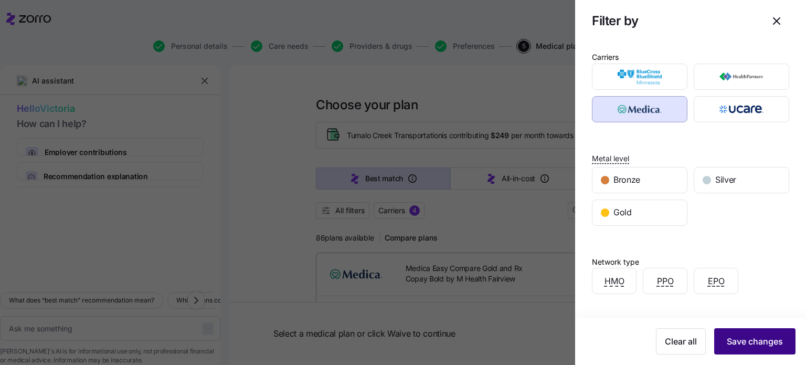
click at [741, 345] on span "Save changes" at bounding box center [755, 341] width 56 height 13
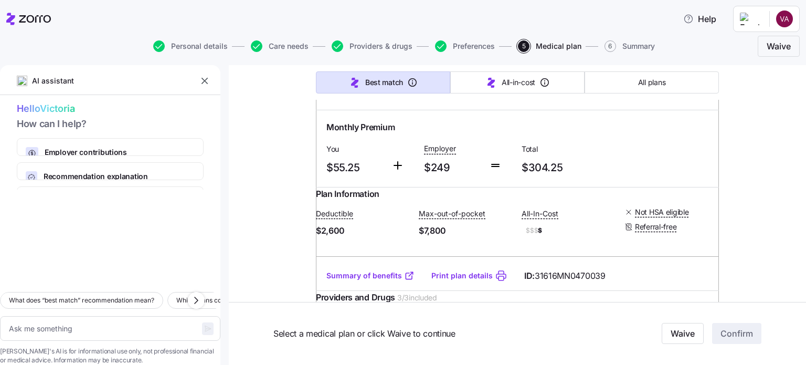
type textarea "x"
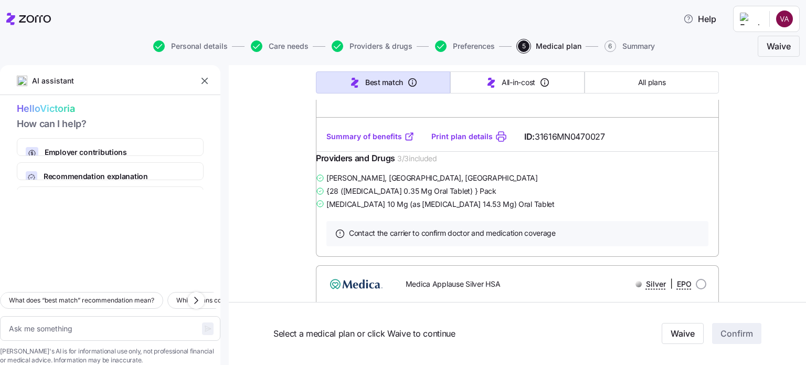
scroll to position [2046, 0]
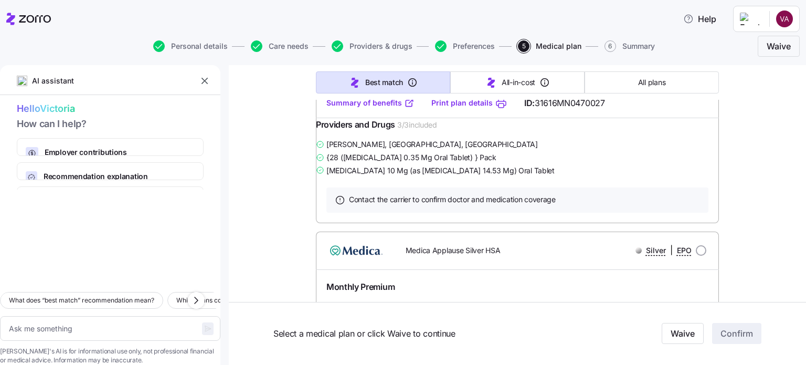
click at [345, 108] on link "Summary of benefits" at bounding box center [370, 103] width 88 height 10
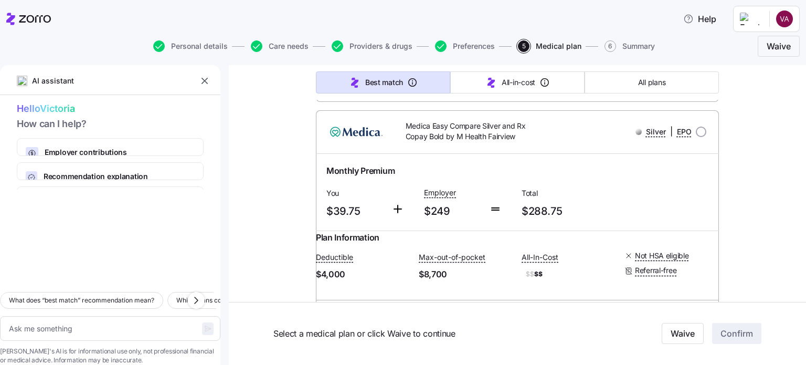
scroll to position [2833, 0]
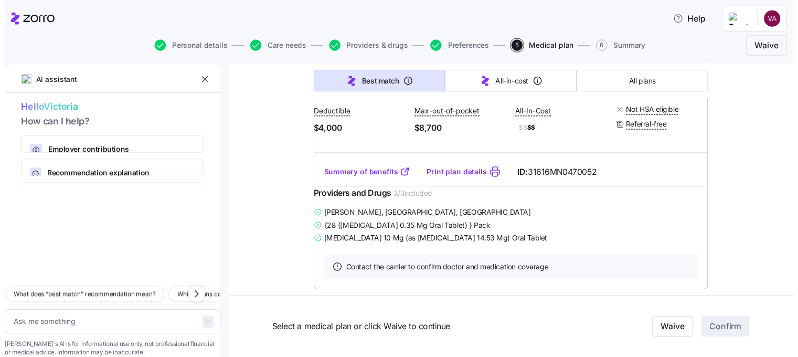
scroll to position [2991, 0]
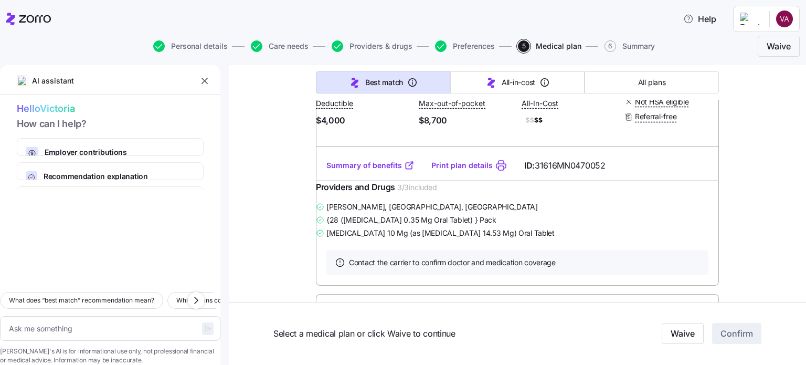
click at [206, 79] on icon "button" at bounding box center [204, 81] width 10 height 10
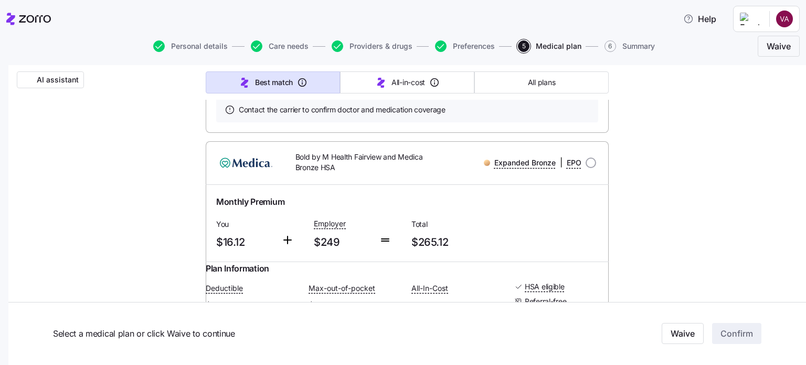
scroll to position [3148, 0]
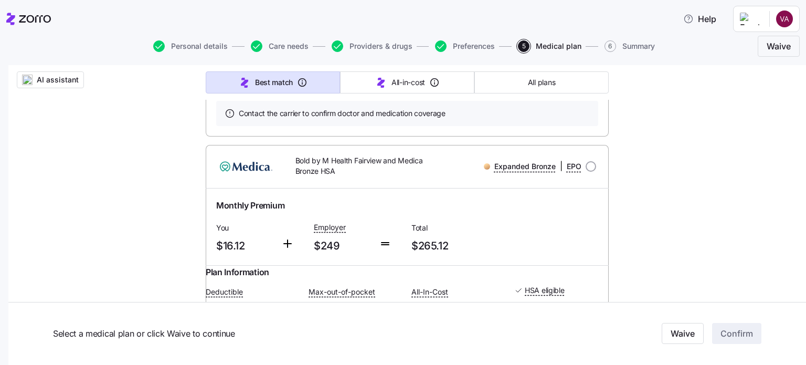
click at [269, 22] on link "Summary of benefits" at bounding box center [260, 16] width 88 height 10
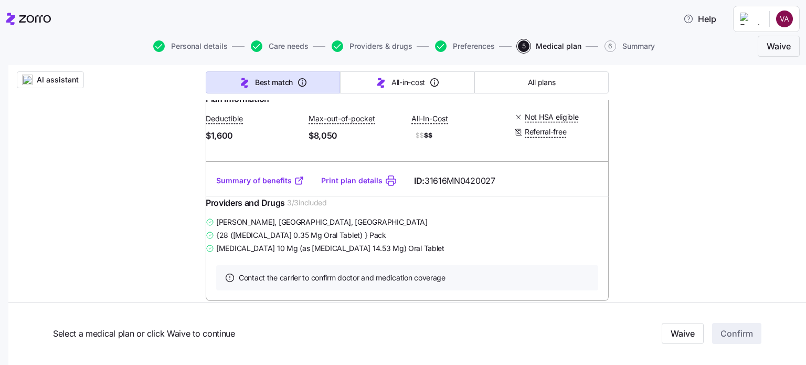
scroll to position [3620, 0]
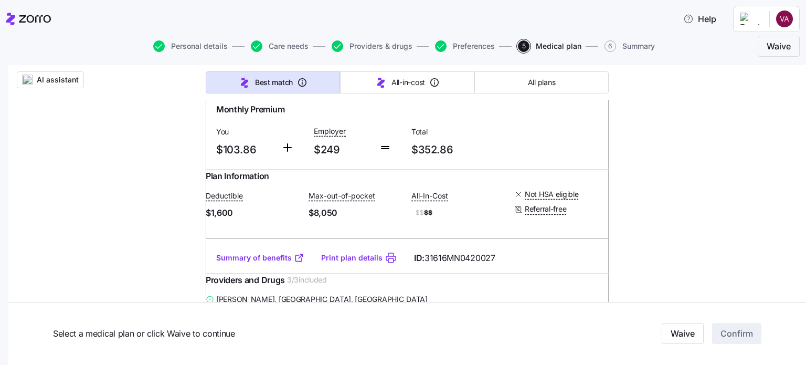
scroll to position [3568, 0]
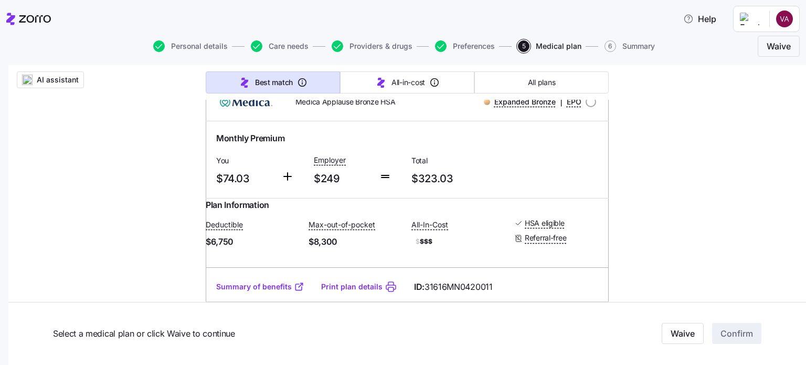
scroll to position [3883, 0]
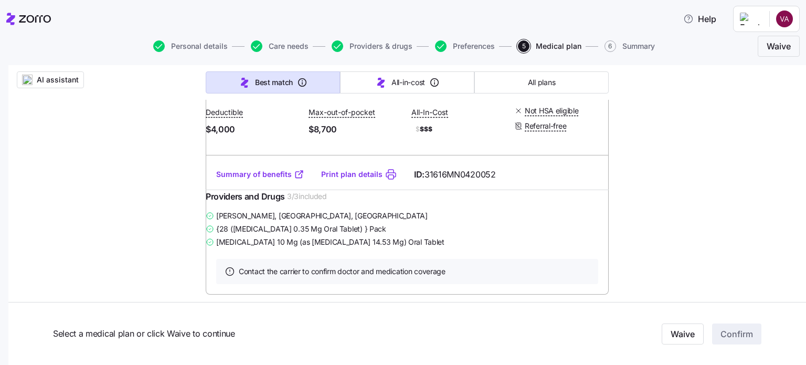
scroll to position [4670, 0]
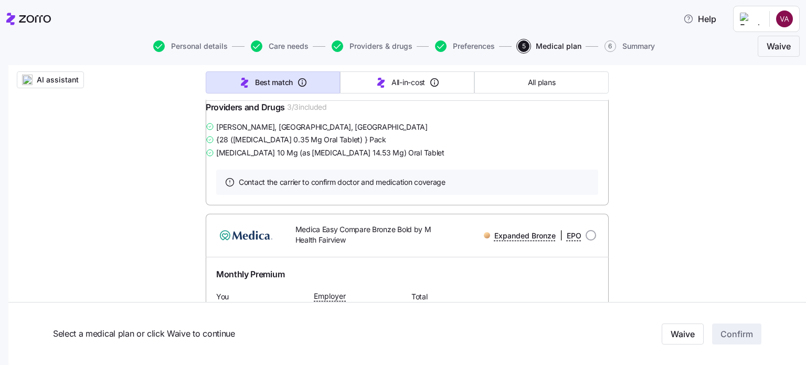
scroll to position [5771, 0]
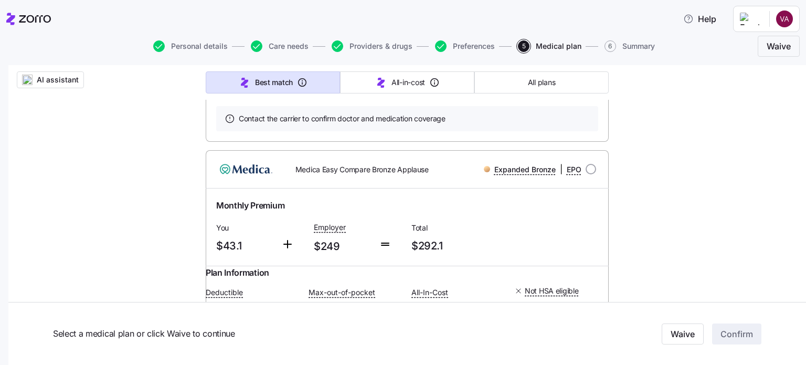
scroll to position [6873, 0]
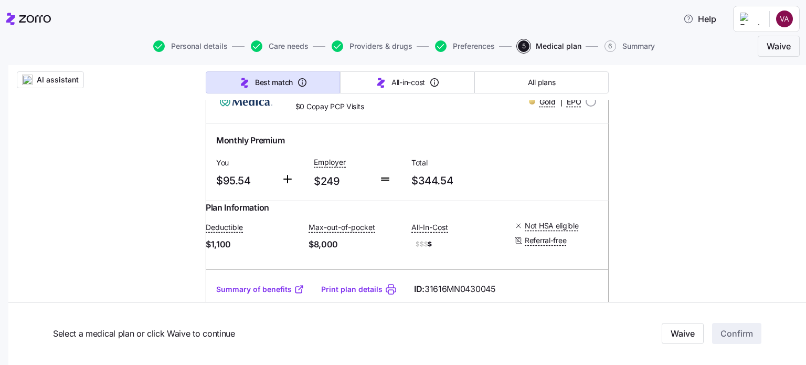
scroll to position [7923, 0]
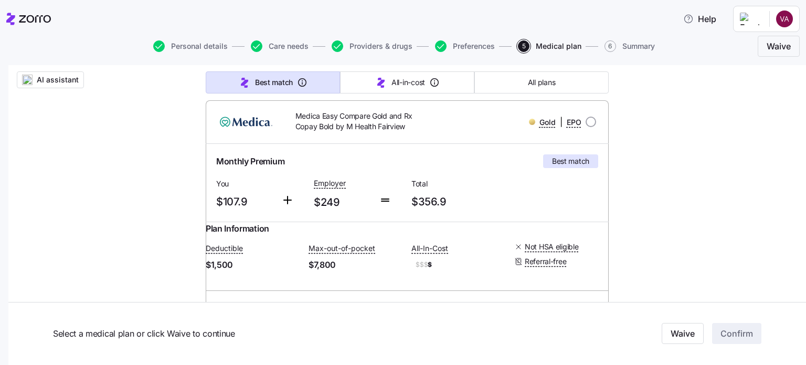
scroll to position [157, 0]
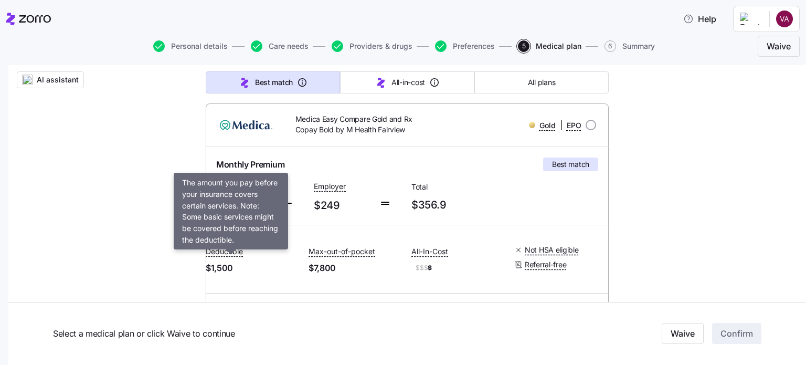
click at [233, 257] on span "Deductible" at bounding box center [224, 251] width 37 height 10
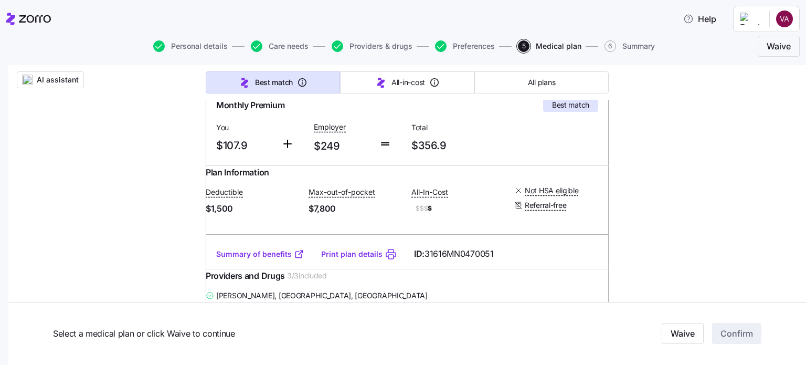
scroll to position [262, 0]
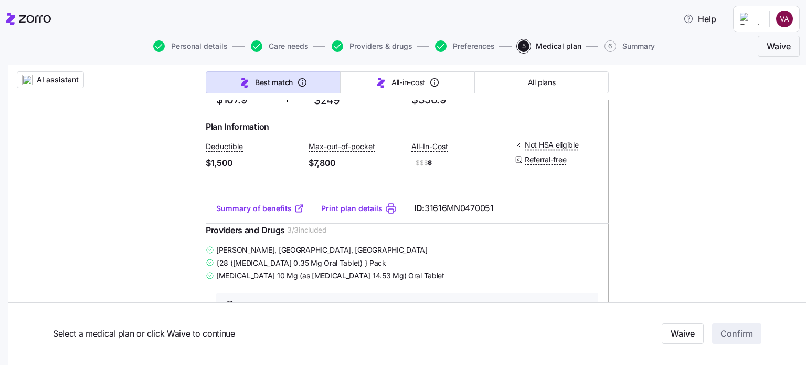
click at [248, 214] on link "Summary of benefits" at bounding box center [260, 208] width 88 height 10
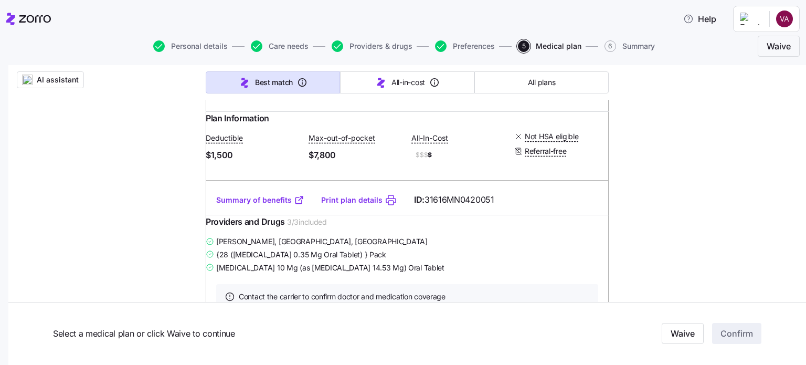
scroll to position [1312, 0]
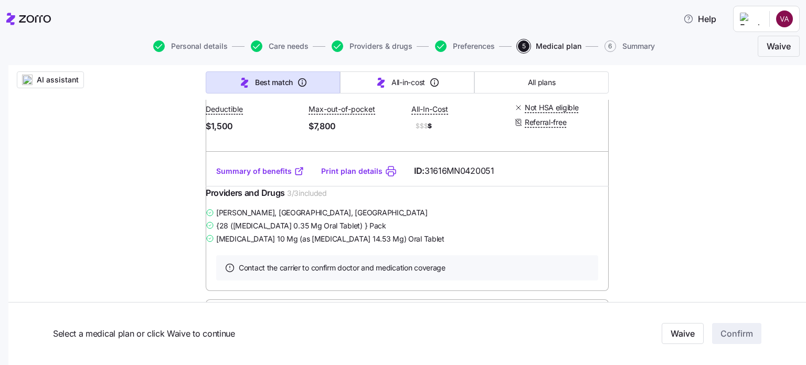
click at [266, 176] on link "Summary of benefits" at bounding box center [260, 171] width 88 height 10
click at [246, 176] on link "Summary of benefits" at bounding box center [260, 171] width 88 height 10
drag, startPoint x: 211, startPoint y: 230, endPoint x: 228, endPoint y: 232, distance: 16.9
click at [236, 156] on div "Plan Information Deductible $1,500 Max-out-of-pocket $7,800 All-In-Cost $$$ $ N…" at bounding box center [407, 119] width 403 height 73
click at [219, 133] on span "$1,500" at bounding box center [253, 126] width 94 height 13
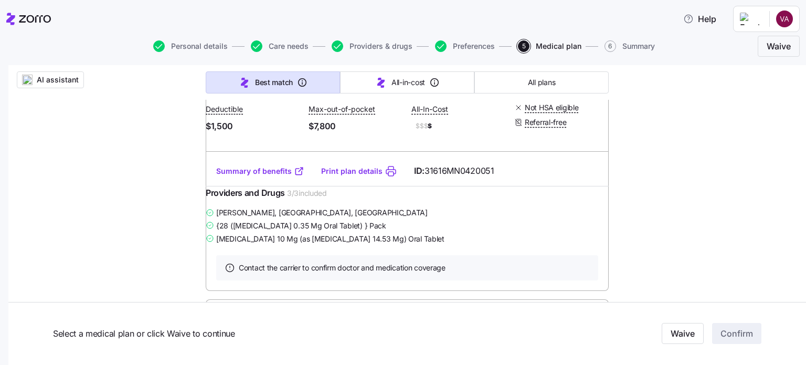
drag, startPoint x: 323, startPoint y: 240, endPoint x: 311, endPoint y: 233, distance: 14.1
click at [320, 139] on div "Deductible $1,500 Max-out-of-pocket $7,800 All-In-Cost $$$ $ Not HSA eligible R…" at bounding box center [407, 117] width 403 height 43
drag, startPoint x: 310, startPoint y: 231, endPoint x: 338, endPoint y: 227, distance: 28.1
click at [344, 133] on span "$7,800" at bounding box center [356, 126] width 94 height 13
click at [314, 133] on span "$7,800" at bounding box center [356, 126] width 94 height 13
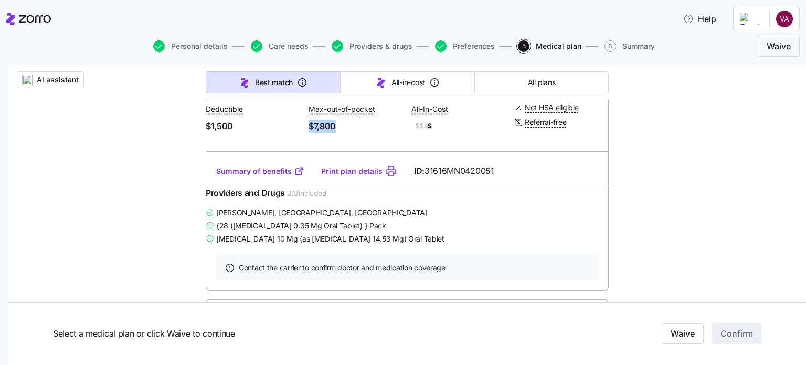
click at [329, 133] on span "$7,800" at bounding box center [356, 126] width 94 height 13
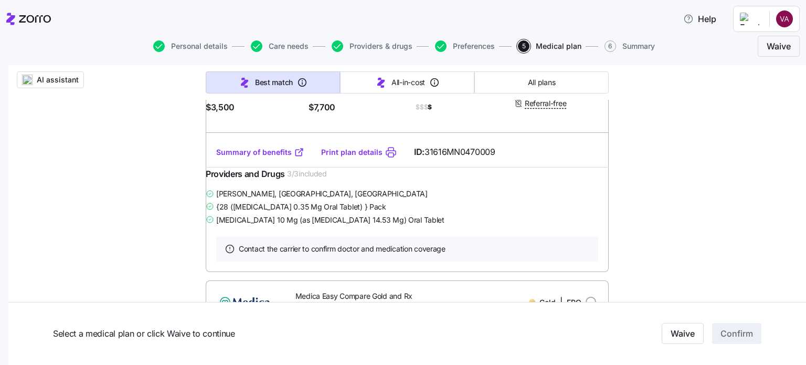
scroll to position [997, 0]
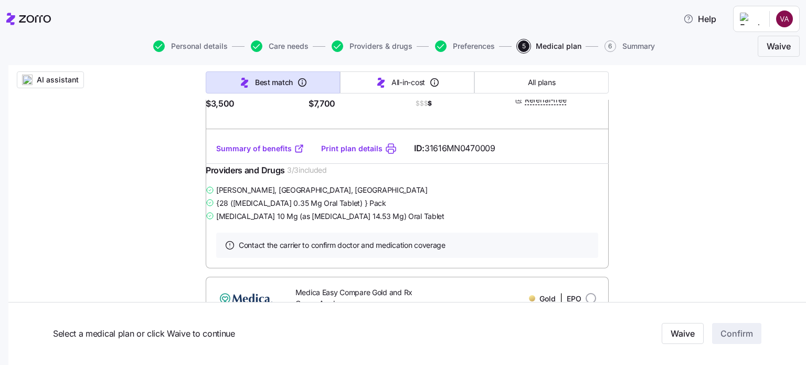
click at [260, 154] on link "Summary of benefits" at bounding box center [260, 148] width 88 height 10
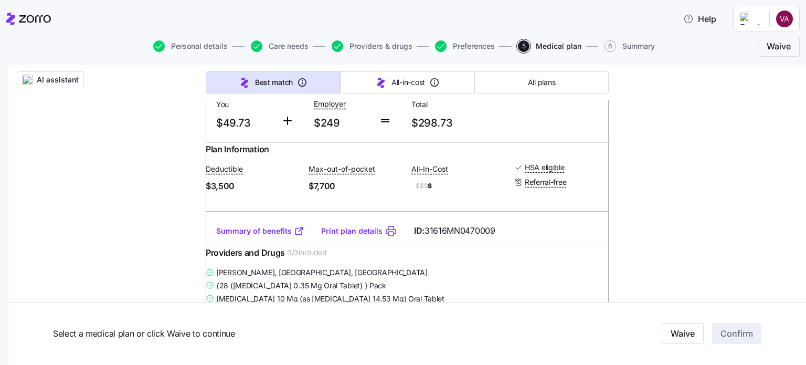
scroll to position [944, 0]
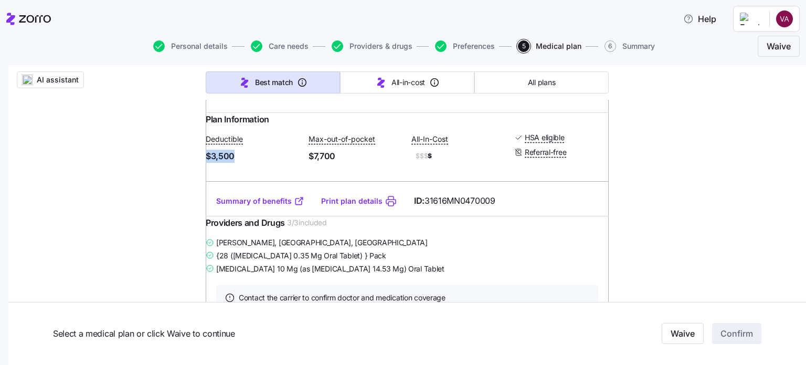
drag, startPoint x: 212, startPoint y: 228, endPoint x: 233, endPoint y: 224, distance: 21.5
click at [241, 163] on span "$3,500" at bounding box center [253, 156] width 94 height 13
click at [227, 163] on span "$3,500" at bounding box center [253, 156] width 94 height 13
drag, startPoint x: 215, startPoint y: 228, endPoint x: 241, endPoint y: 232, distance: 27.1
click at [241, 163] on span "$3,500" at bounding box center [253, 156] width 94 height 13
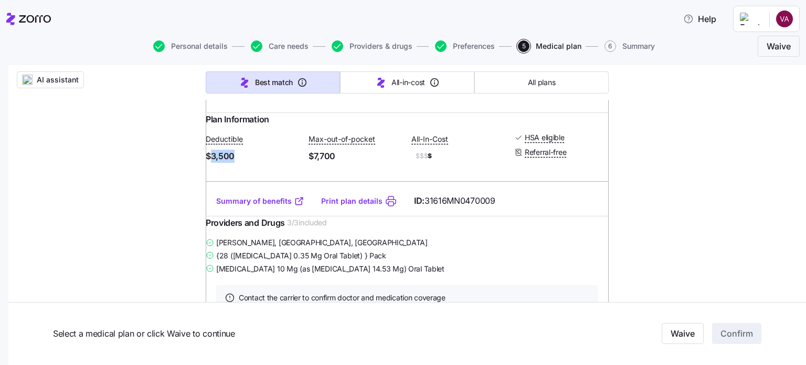
click at [222, 163] on span "$3,500" at bounding box center [253, 156] width 94 height 13
drag, startPoint x: 215, startPoint y: 228, endPoint x: 241, endPoint y: 232, distance: 26.6
click at [241, 163] on span "$3,500" at bounding box center [253, 156] width 94 height 13
click at [232, 163] on span "$3,500" at bounding box center [253, 156] width 94 height 13
drag, startPoint x: 214, startPoint y: 157, endPoint x: 250, endPoint y: 155, distance: 35.7
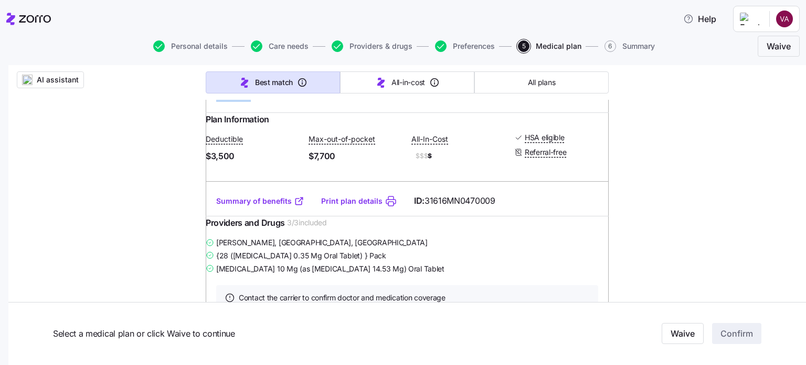
click at [252, 102] on span "$49.73" at bounding box center [244, 92] width 57 height 17
click at [242, 102] on span "$49.73" at bounding box center [244, 92] width 57 height 17
click at [252, 206] on link "Summary of benefits" at bounding box center [260, 201] width 88 height 10
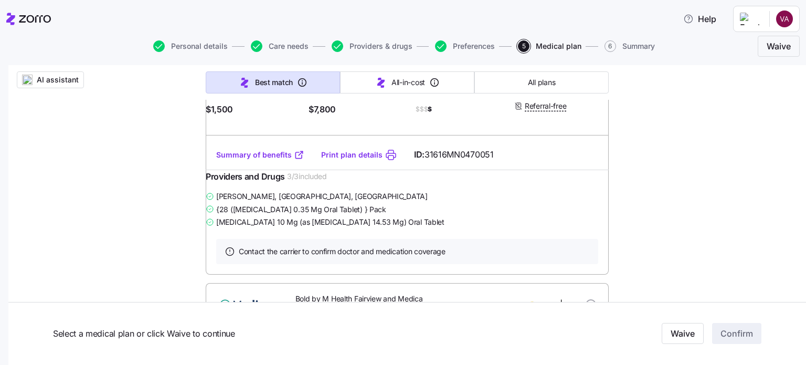
scroll to position [315, 0]
click at [261, 160] on link "Summary of benefits" at bounding box center [260, 156] width 88 height 10
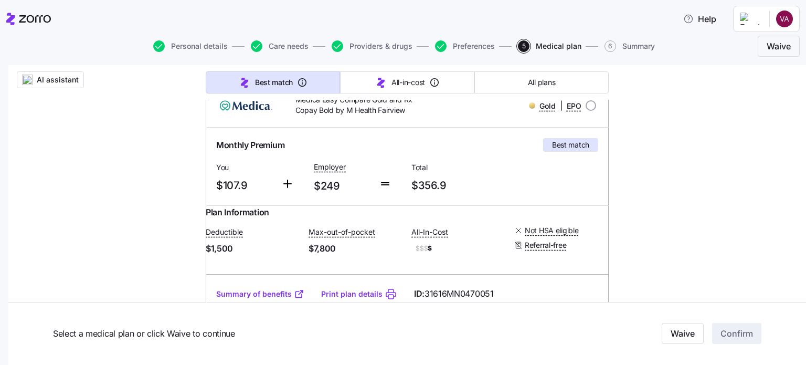
scroll to position [105, 0]
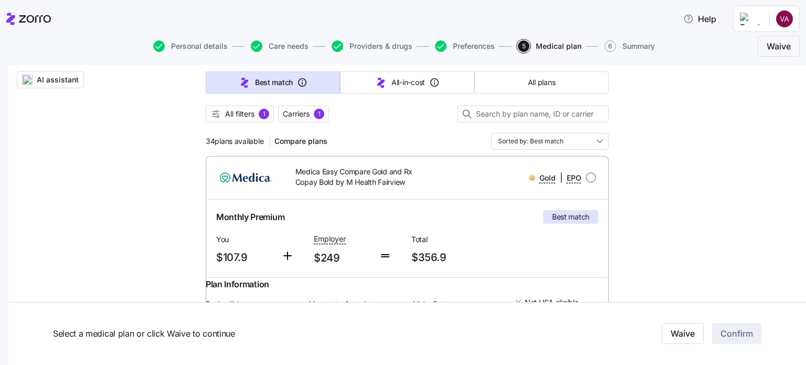
drag, startPoint x: 581, startPoint y: 176, endPoint x: 602, endPoint y: 193, distance: 26.9
click at [586, 175] on input "radio" at bounding box center [591, 177] width 10 height 10
radio input "true"
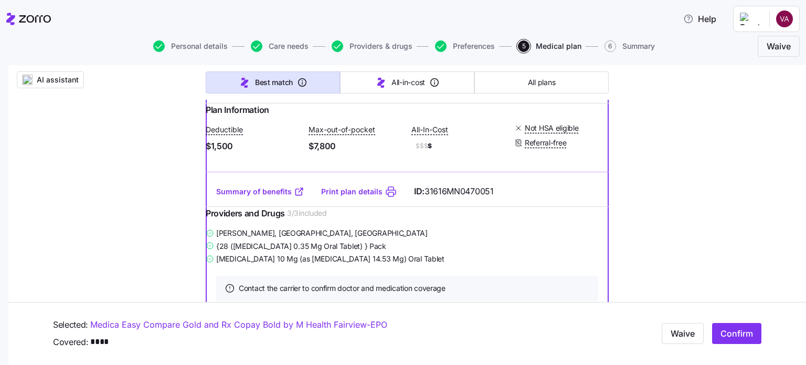
scroll to position [315, 0]
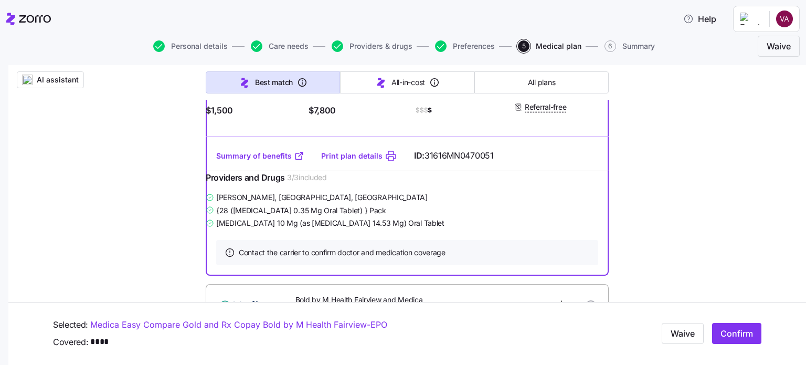
click at [354, 161] on link "Print plan details" at bounding box center [351, 156] width 61 height 10
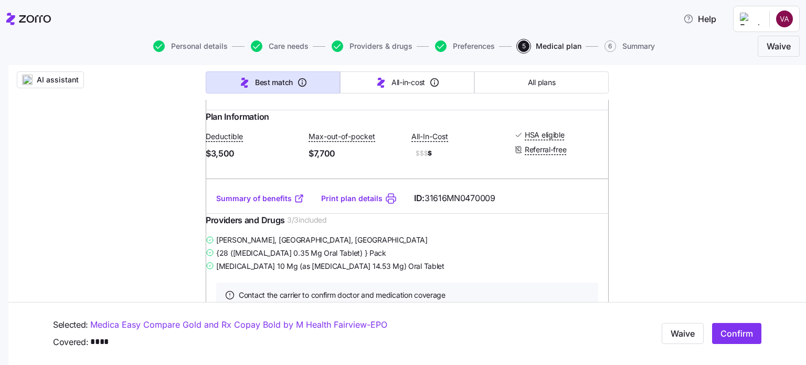
scroll to position [944, 0]
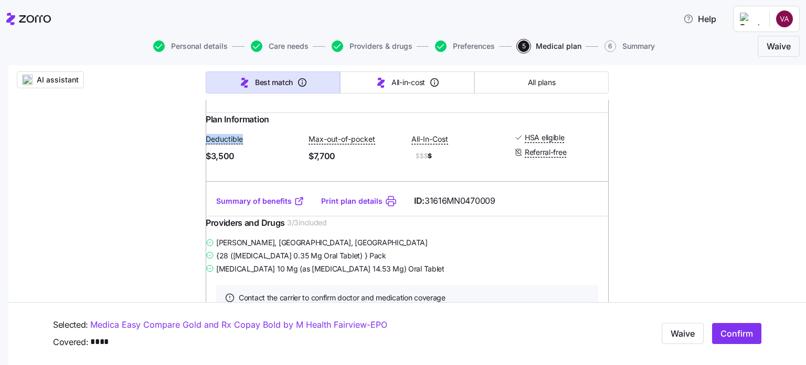
drag, startPoint x: 209, startPoint y: 209, endPoint x: 275, endPoint y: 205, distance: 66.2
click at [275, 186] on div "Plan Information Deductible $3,500 Max-out-of-pocket $7,700 All-In-Cost $$$ $ H…" at bounding box center [407, 149] width 403 height 73
click at [248, 126] on span "Plan Information" at bounding box center [237, 119] width 63 height 13
drag, startPoint x: 212, startPoint y: 188, endPoint x: 285, endPoint y: 194, distance: 73.2
click at [285, 186] on div "Plan Information Deductible $3,500 Max-out-of-pocket $7,700 All-In-Cost $$$ $ H…" at bounding box center [407, 149] width 403 height 73
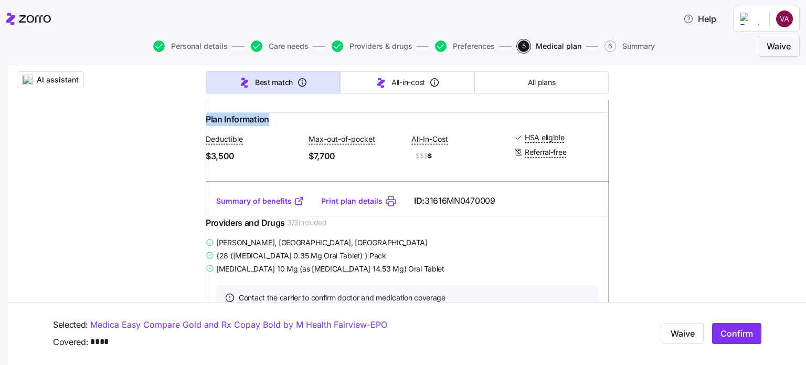
click at [265, 126] on span "Plan Information" at bounding box center [237, 119] width 63 height 13
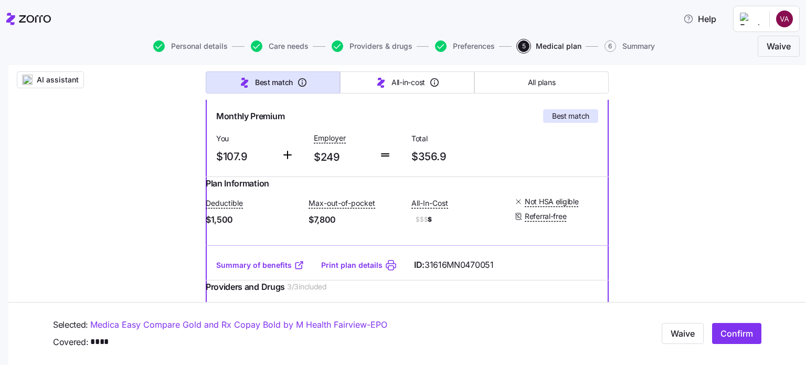
scroll to position [210, 0]
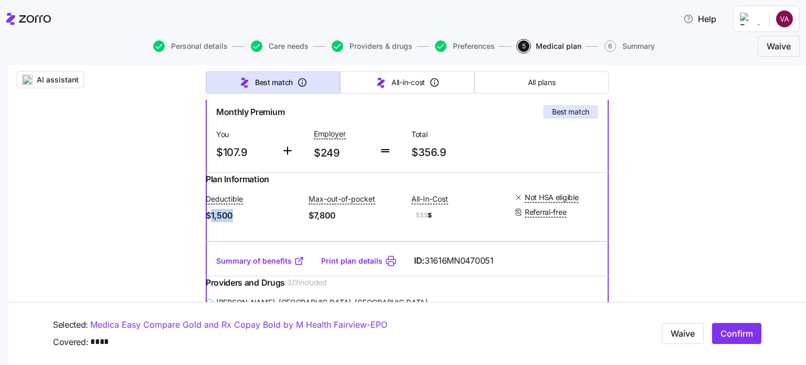
drag, startPoint x: 220, startPoint y: 224, endPoint x: 248, endPoint y: 230, distance: 28.0
click at [248, 222] on span "$1,500" at bounding box center [253, 215] width 94 height 13
click at [236, 222] on span "$1,500" at bounding box center [253, 215] width 94 height 13
drag, startPoint x: 321, startPoint y: 228, endPoint x: 331, endPoint y: 229, distance: 10.0
click at [346, 222] on span "$7,800" at bounding box center [356, 215] width 94 height 13
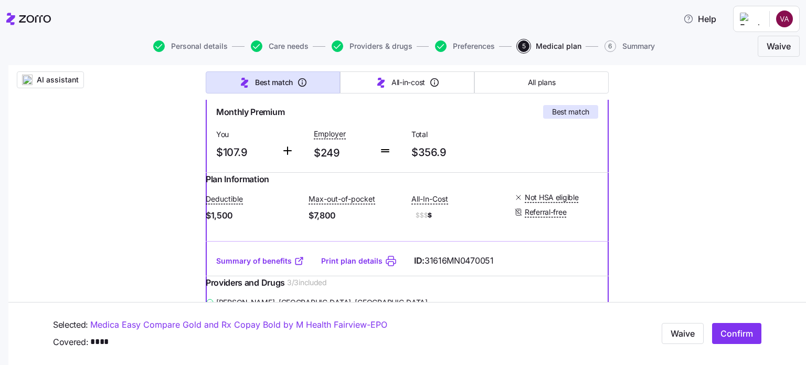
click at [309, 224] on div "Deductible $1,500 Max-out-of-pocket $7,800 All-In-Cost $$$ $ Not HSA eligible R…" at bounding box center [407, 207] width 403 height 43
drag, startPoint x: 315, startPoint y: 225, endPoint x: 341, endPoint y: 233, distance: 26.9
click at [341, 229] on div "Deductible $1,500 Max-out-of-pocket $7,800 All-In-Cost $$$ $ Not HSA eligible R…" at bounding box center [407, 207] width 403 height 43
click at [323, 222] on span "$7,800" at bounding box center [356, 215] width 94 height 13
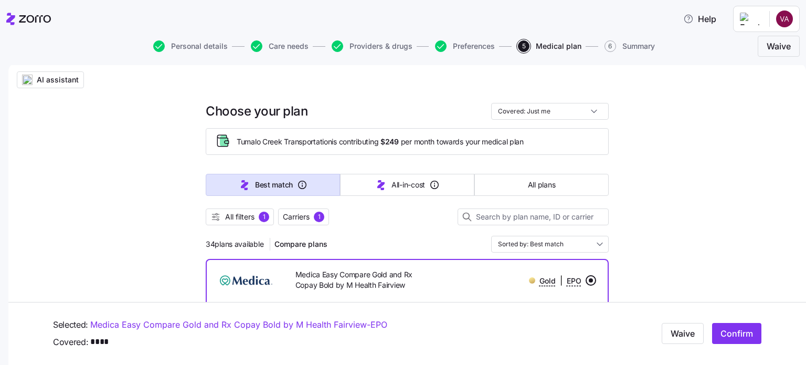
scroll to position [0, 0]
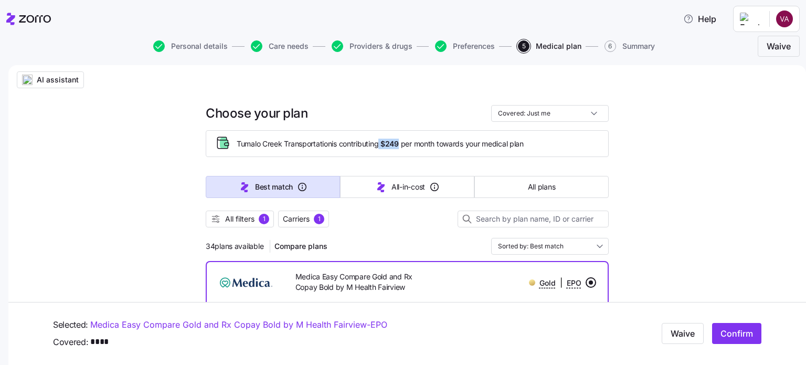
drag, startPoint x: 378, startPoint y: 140, endPoint x: 399, endPoint y: 144, distance: 21.4
click at [399, 144] on span "Tumalo Creek Transportation is contributing $249 per month towards your medical…" at bounding box center [380, 144] width 287 height 10
click at [396, 141] on span "$249" at bounding box center [389, 144] width 18 height 10
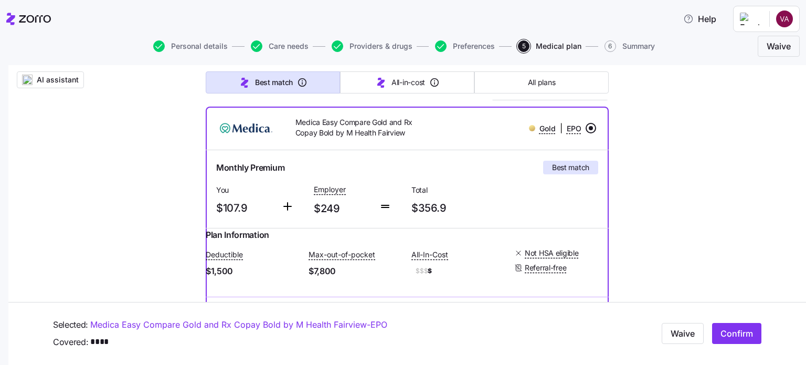
scroll to position [157, 0]
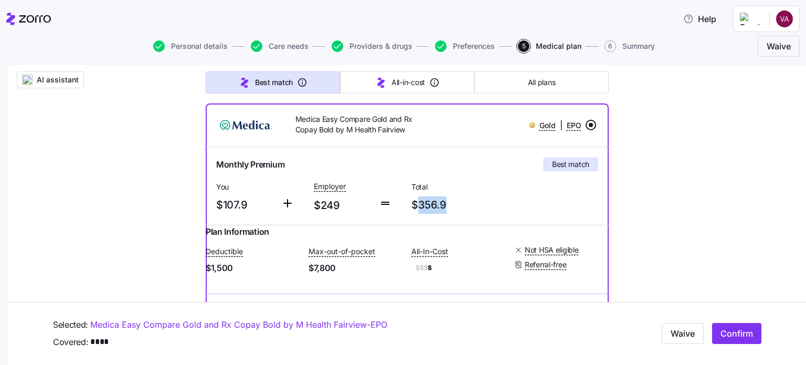
drag, startPoint x: 412, startPoint y: 203, endPoint x: 433, endPoint y: 211, distance: 22.1
click at [451, 214] on div "Total $356.9" at bounding box center [456, 196] width 98 height 43
click at [424, 210] on span "$356.9" at bounding box center [455, 204] width 89 height 17
drag, startPoint x: 732, startPoint y: 331, endPoint x: 667, endPoint y: 291, distance: 76.3
click at [732, 331] on span "Confirm" at bounding box center [736, 333] width 33 height 13
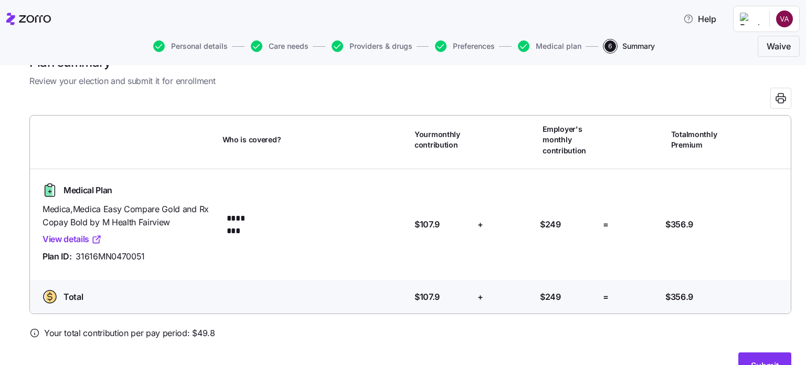
scroll to position [52, 0]
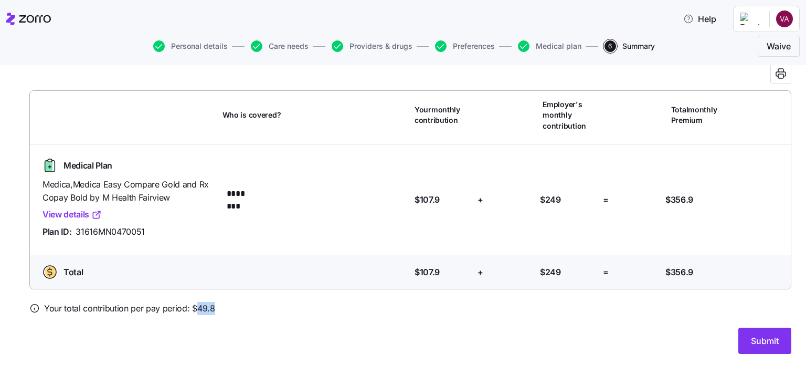
drag, startPoint x: 196, startPoint y: 309, endPoint x: 212, endPoint y: 306, distance: 16.9
click at [212, 306] on div "Your total contribution per pay period: $ 49.8" at bounding box center [410, 308] width 762 height 13
click at [207, 314] on span "Your total contribution per pay period: $ 49.8" at bounding box center [129, 308] width 171 height 13
click at [66, 215] on link "View details" at bounding box center [71, 214] width 59 height 13
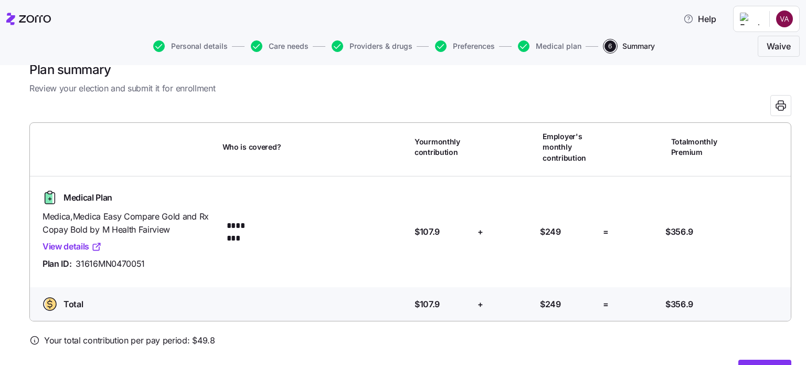
scroll to position [54, 0]
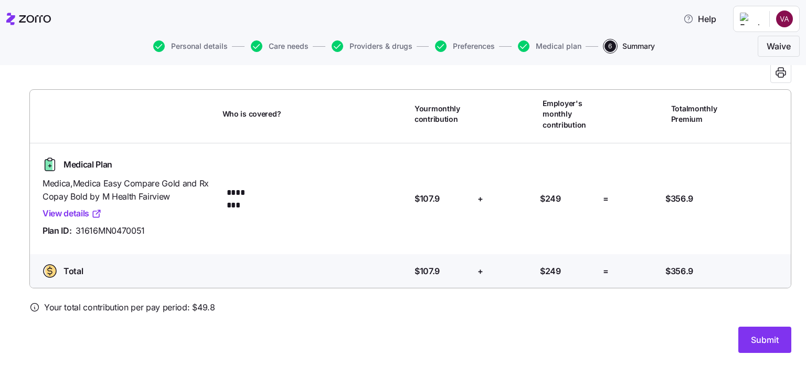
click at [751, 335] on span "Submit" at bounding box center [765, 339] width 28 height 13
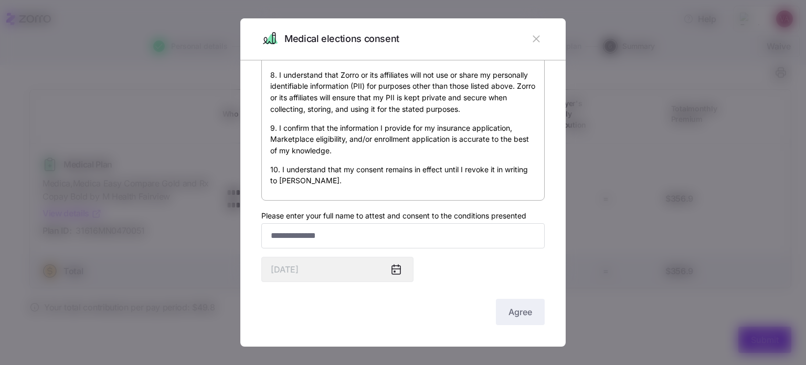
scroll to position [23, 0]
click at [379, 232] on input "Please enter your full name to attest and consent to the conditions presented" at bounding box center [402, 234] width 283 height 25
type input "**********"
click at [520, 312] on span "Agree" at bounding box center [520, 310] width 24 height 13
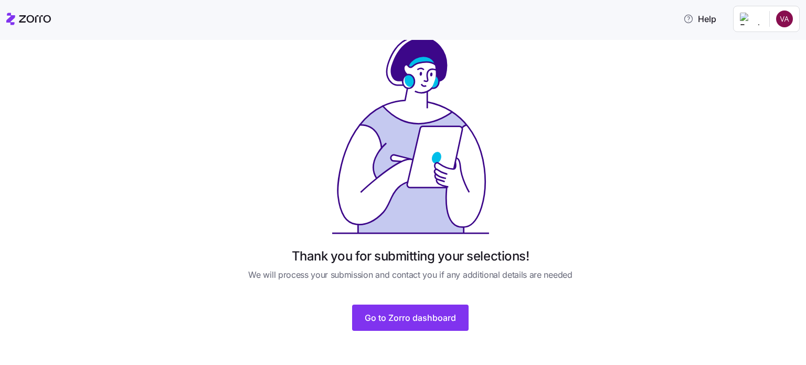
scroll to position [25, 0]
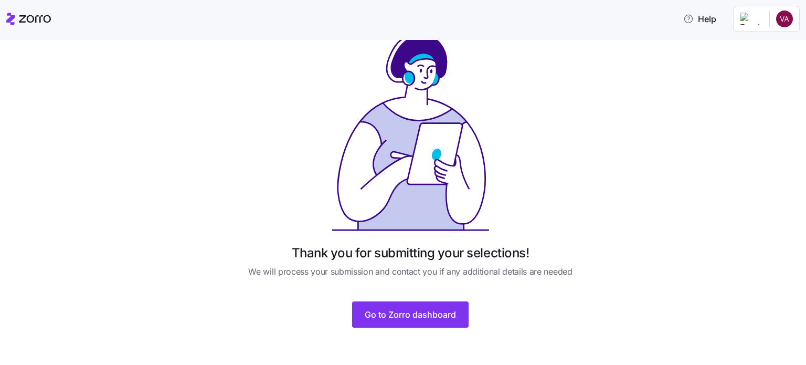
click at [404, 314] on span "Go to Zorro dashboard" at bounding box center [410, 314] width 91 height 13
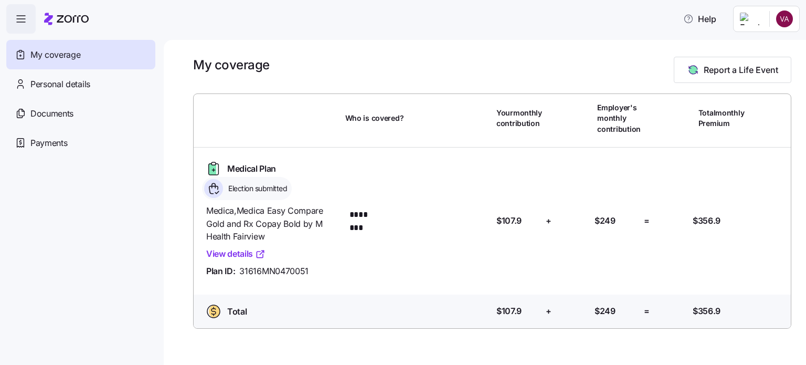
click at [45, 80] on span "Personal details" at bounding box center [60, 84] width 60 height 13
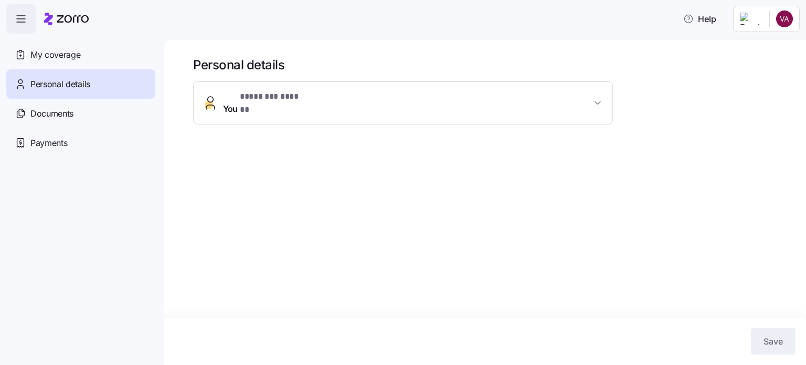
click at [246, 95] on span "* ******** ****** *" at bounding box center [271, 96] width 62 height 13
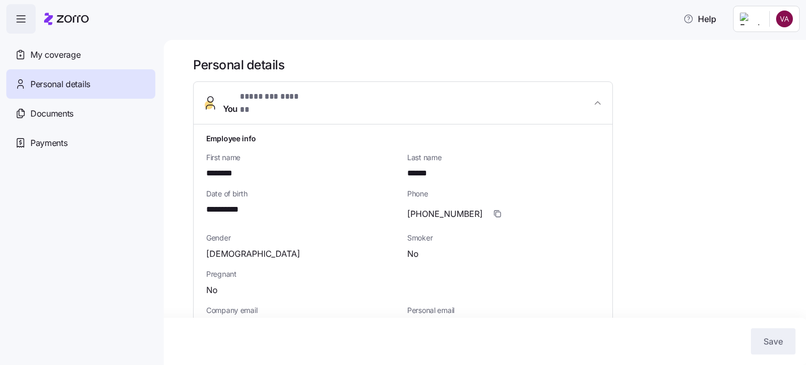
click at [315, 96] on span "You * ******** ****** *" at bounding box center [407, 102] width 368 height 25
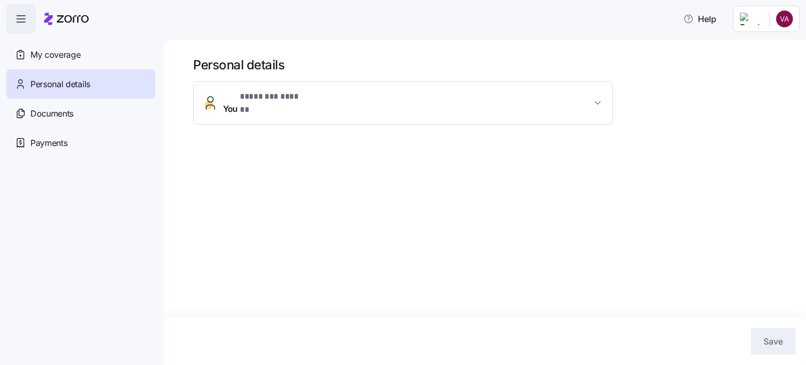
click at [92, 112] on div "Documents" at bounding box center [80, 113] width 149 height 29
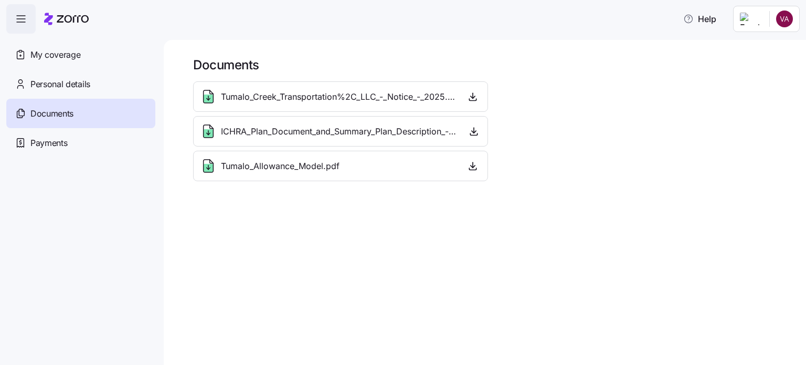
click at [57, 62] on div "My coverage" at bounding box center [80, 54] width 149 height 29
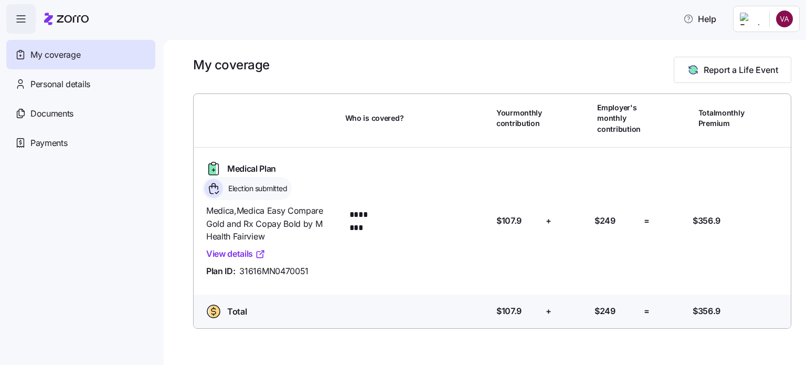
click at [68, 79] on span "Personal details" at bounding box center [60, 84] width 60 height 13
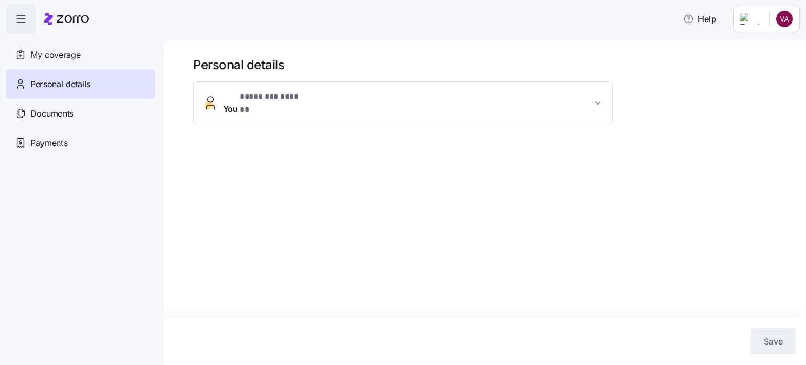
click at [452, 98] on span "You * ******** ****** *" at bounding box center [407, 102] width 368 height 25
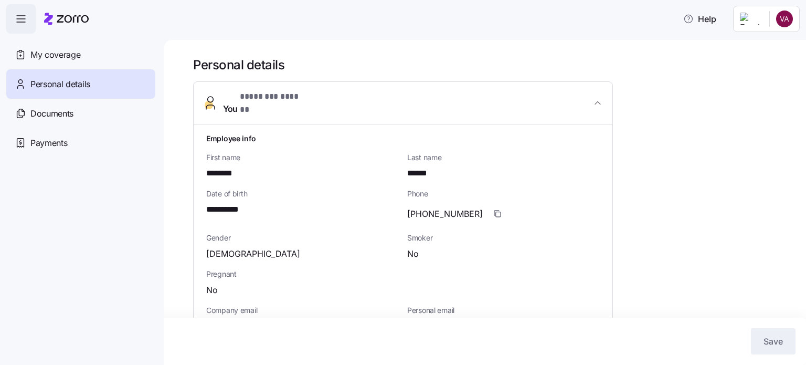
click at [595, 101] on icon "button" at bounding box center [597, 102] width 5 height 3
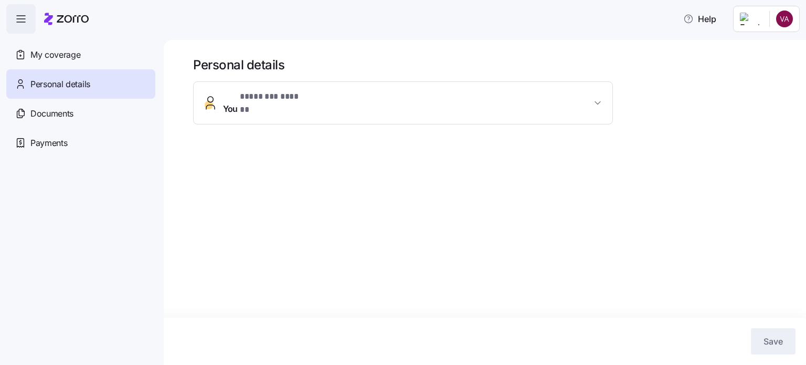
click at [93, 119] on div "Documents" at bounding box center [80, 113] width 149 height 29
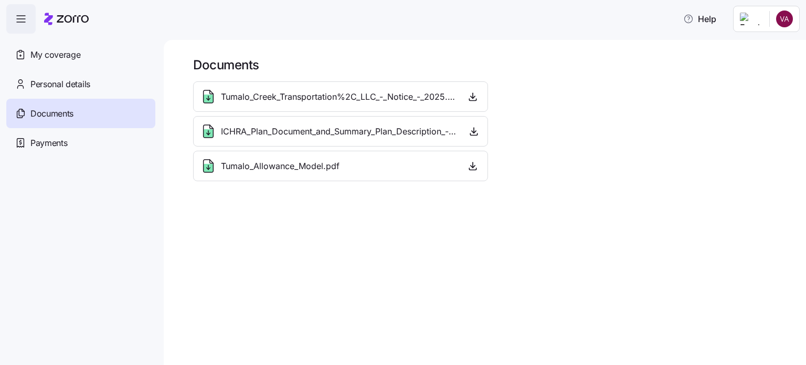
click at [56, 140] on span "Payments" at bounding box center [48, 142] width 37 height 13
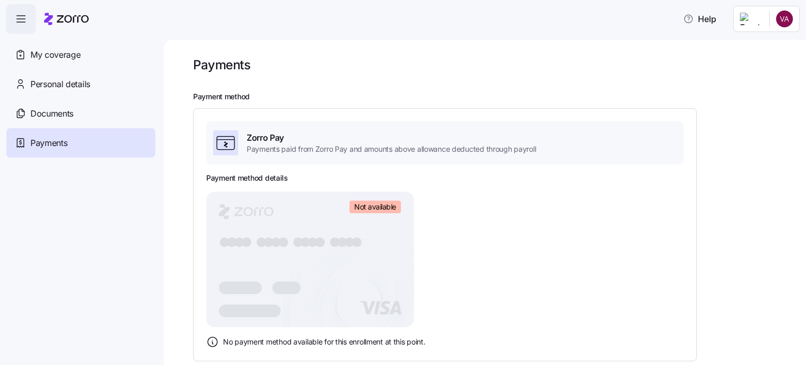
click at [46, 46] on div "My coverage" at bounding box center [80, 54] width 149 height 29
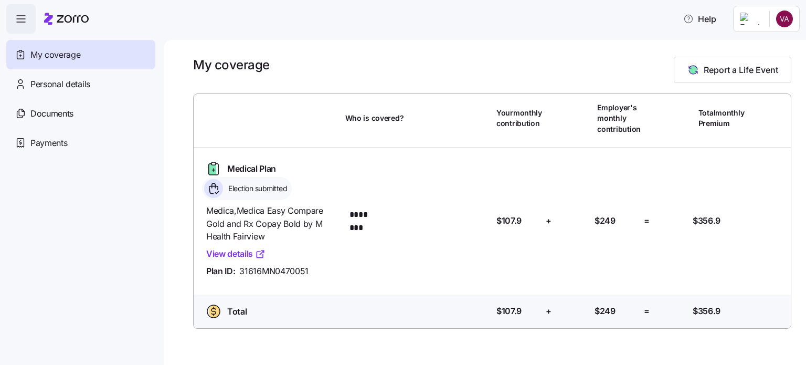
click at [25, 14] on icon "button" at bounding box center [21, 19] width 13 height 13
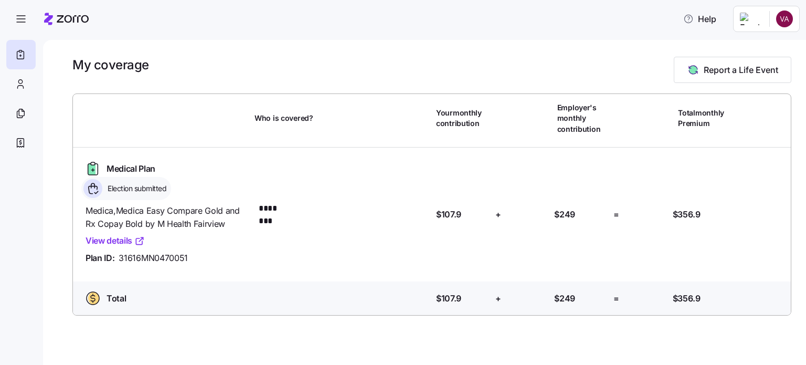
click at [7, 12] on span "button" at bounding box center [21, 19] width 28 height 28
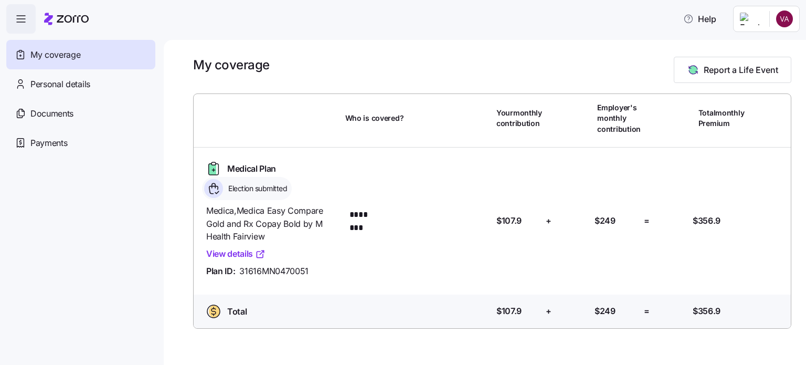
click at [716, 17] on span "Help" at bounding box center [699, 19] width 33 height 13
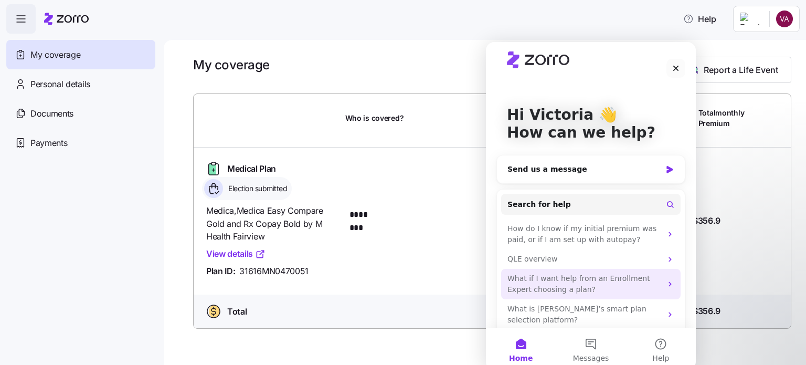
scroll to position [10, 0]
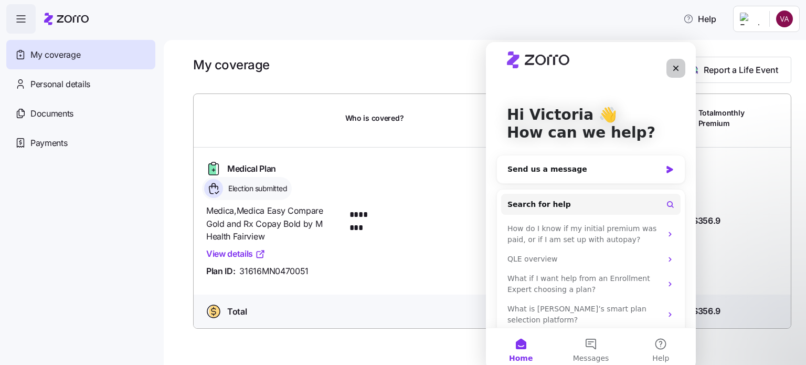
click at [672, 62] on div "Close" at bounding box center [675, 68] width 19 height 19
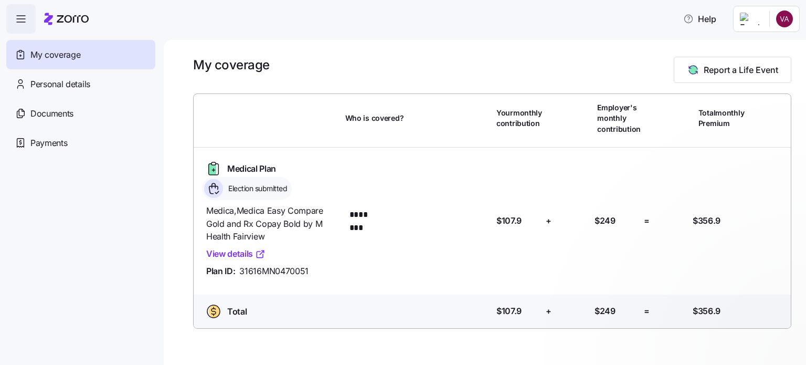
scroll to position [0, 0]
click at [69, 91] on div "Personal details" at bounding box center [80, 83] width 149 height 29
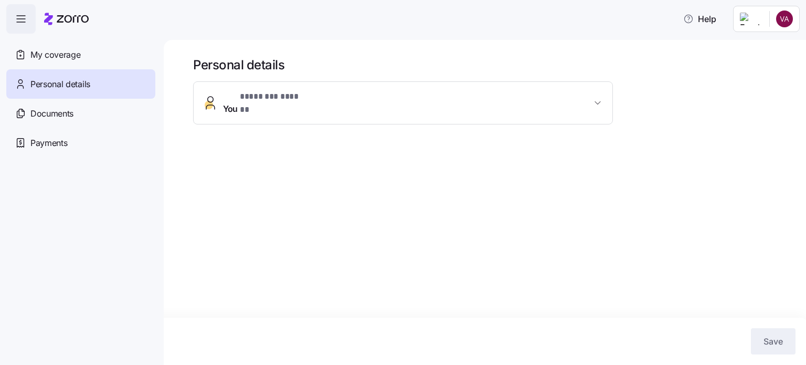
click at [356, 94] on span "You * ******** ****** *" at bounding box center [407, 102] width 368 height 25
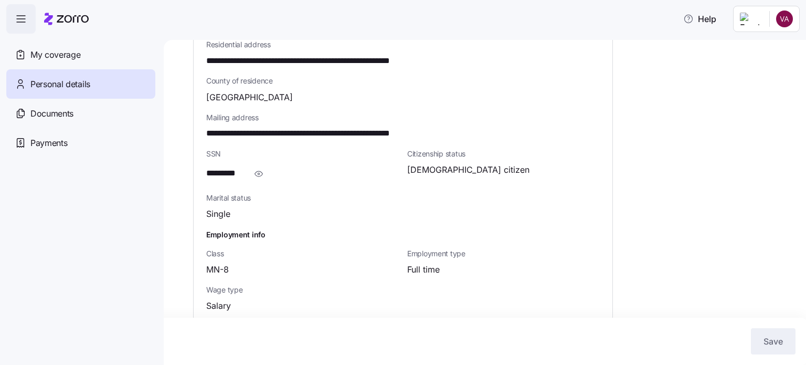
scroll to position [340, 0]
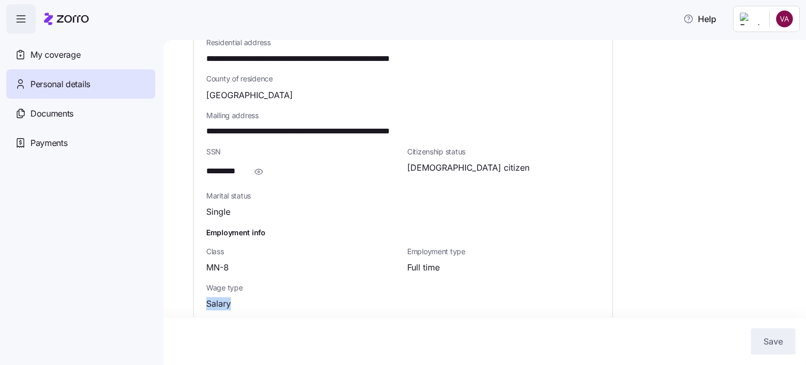
drag, startPoint x: 204, startPoint y: 294, endPoint x: 238, endPoint y: 293, distance: 33.6
click at [238, 293] on div "**********" at bounding box center [403, 51] width 419 height 534
click at [219, 297] on span "Salary" at bounding box center [218, 303] width 25 height 13
drag, startPoint x: 208, startPoint y: 282, endPoint x: 257, endPoint y: 287, distance: 48.6
click at [257, 287] on div "Wage type Salary" at bounding box center [302, 296] width 193 height 28
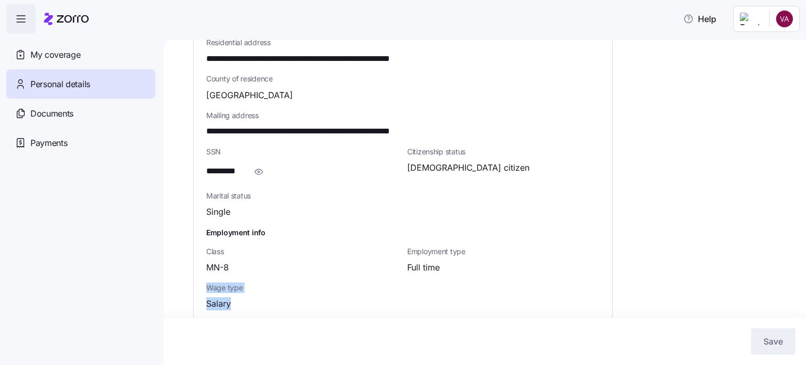
click at [212, 282] on span "Wage type" at bounding box center [302, 287] width 193 height 10
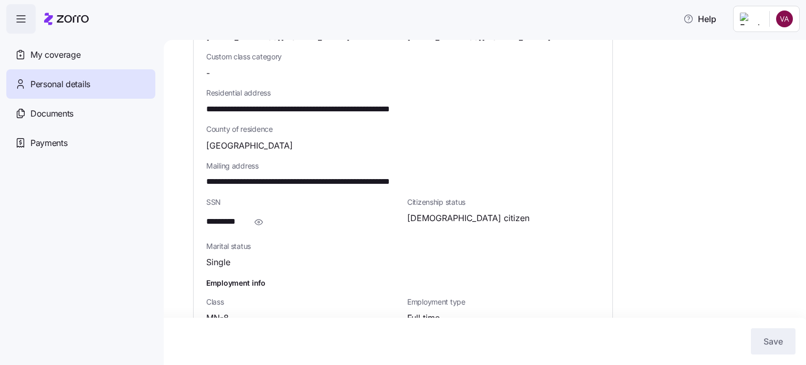
scroll to position [288, 0]
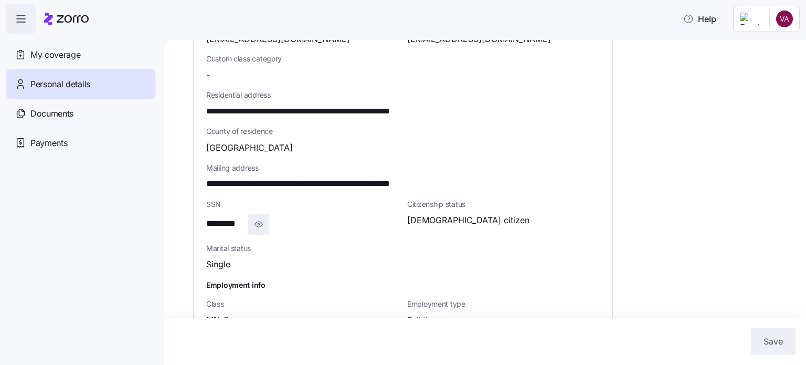
click at [258, 218] on icon "button" at bounding box center [258, 224] width 10 height 13
click at [275, 218] on icon "button" at bounding box center [274, 224] width 10 height 13
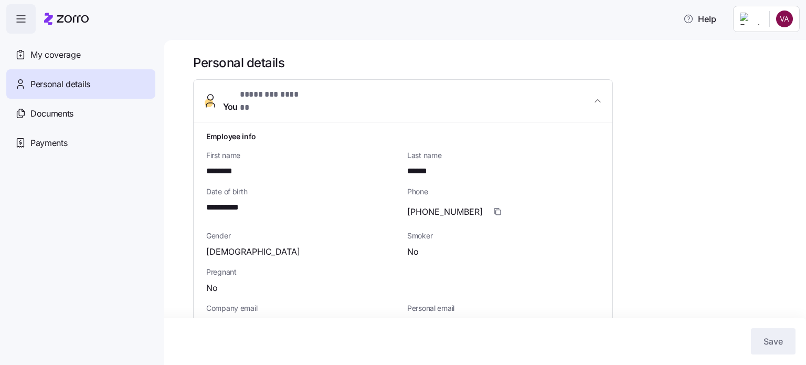
scroll to position [0, 0]
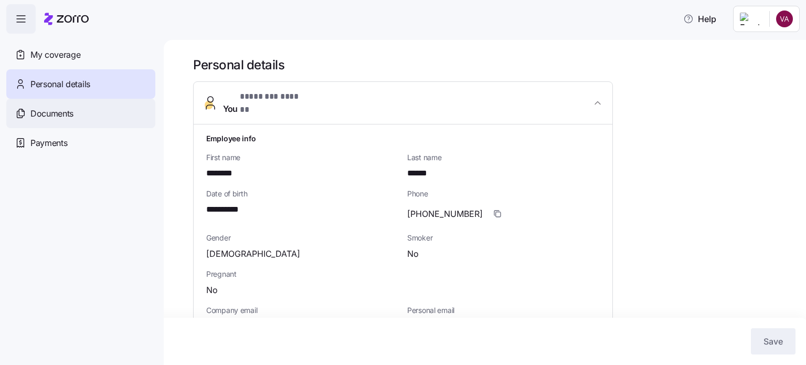
click at [38, 114] on span "Documents" at bounding box center [51, 113] width 43 height 13
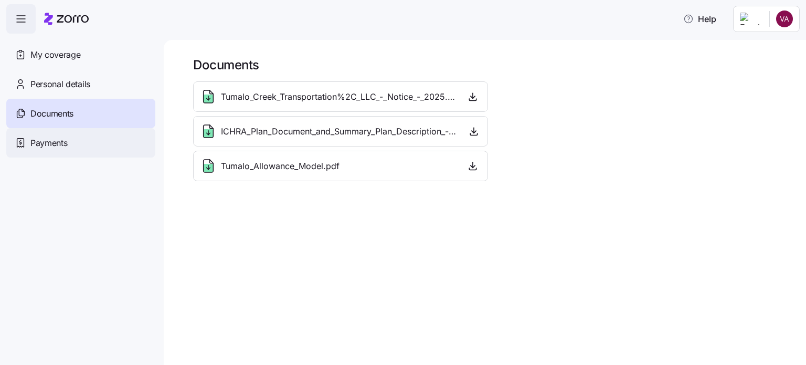
click at [67, 144] on span "Payments" at bounding box center [48, 142] width 37 height 13
